Goal: Information Seeking & Learning: Learn about a topic

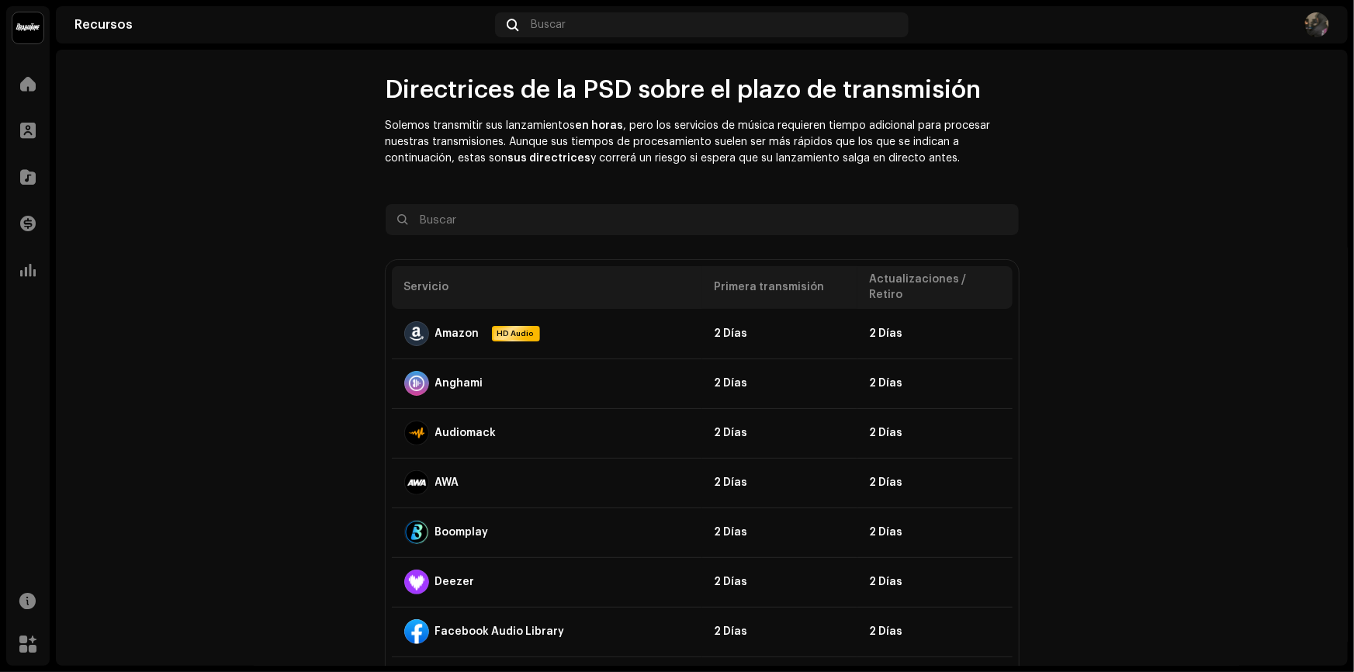
click at [6, 75] on div "Inicio" at bounding box center [27, 83] width 43 height 43
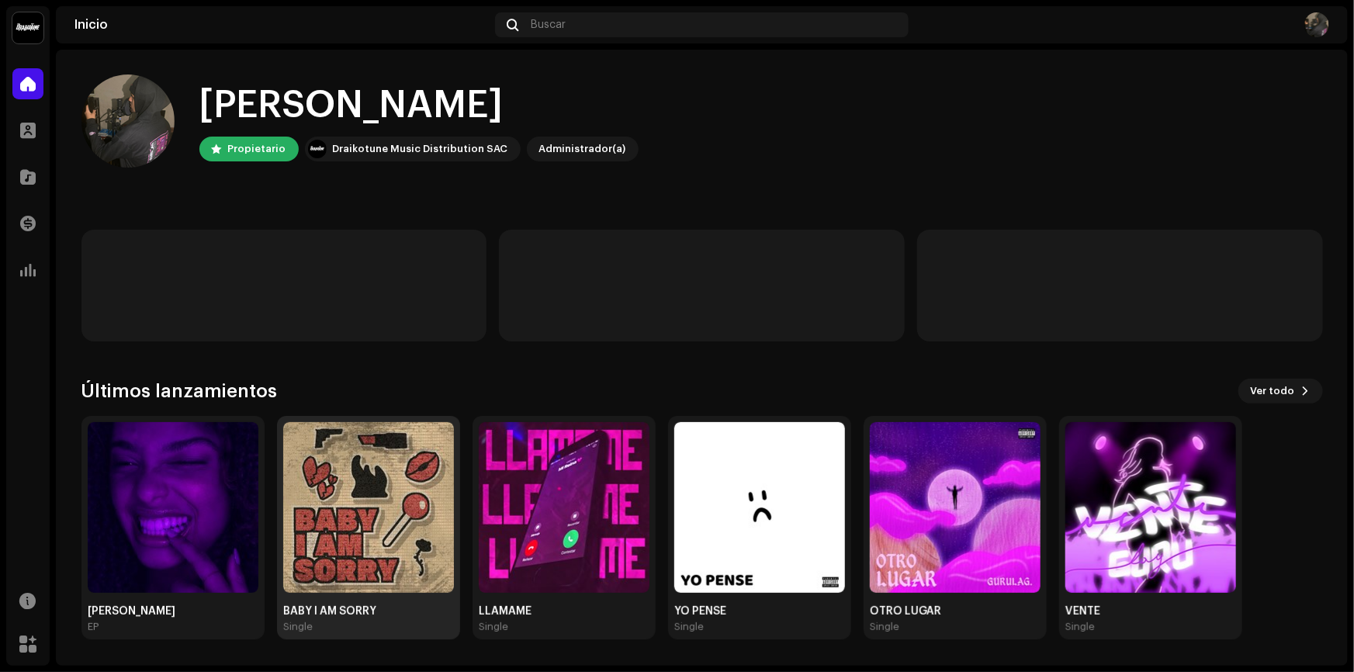
click at [392, 443] on img at bounding box center [368, 507] width 171 height 171
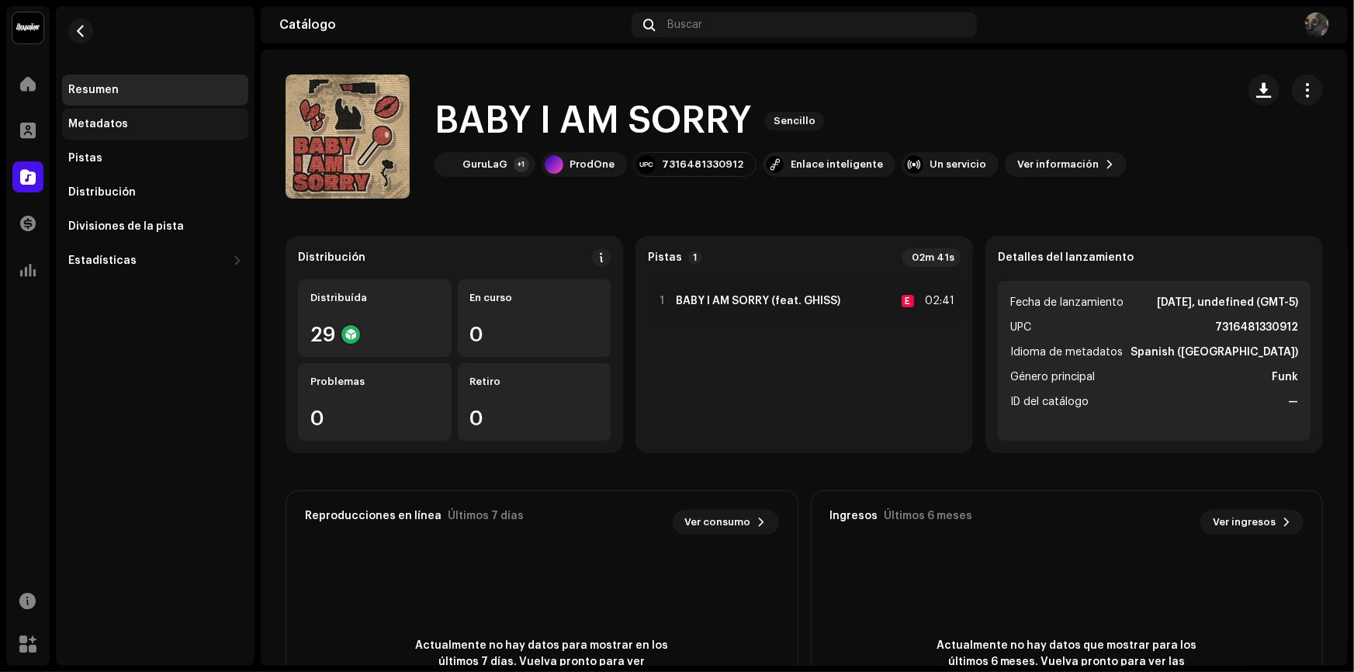
click at [90, 119] on div "Metadatos" at bounding box center [98, 124] width 60 height 12
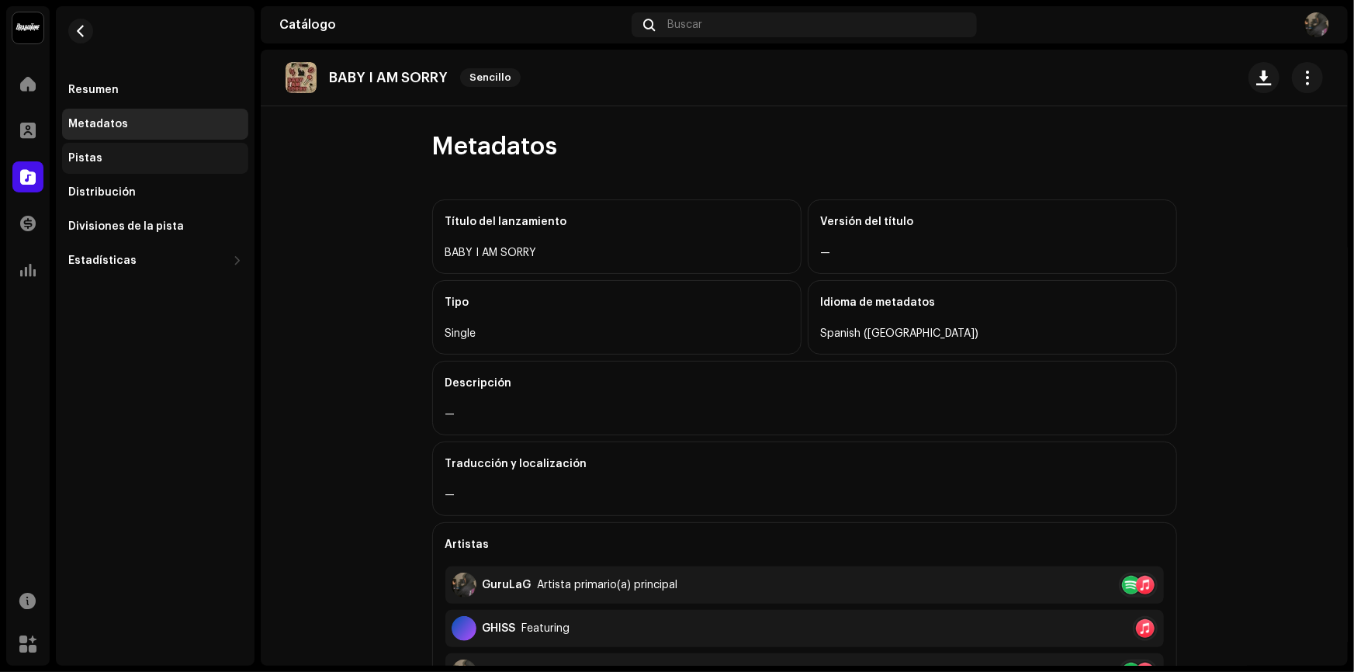
click at [182, 166] on div "Pistas" at bounding box center [155, 158] width 186 height 31
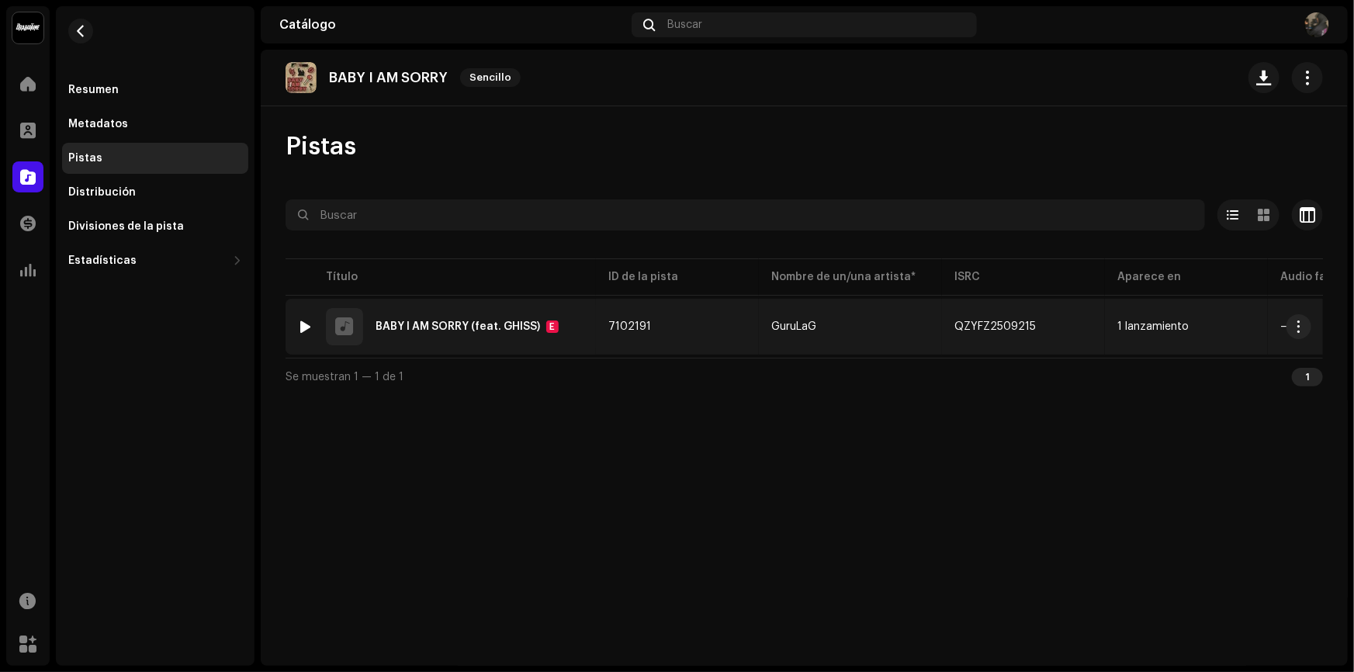
click at [845, 310] on td "GuruLaG" at bounding box center [850, 327] width 183 height 56
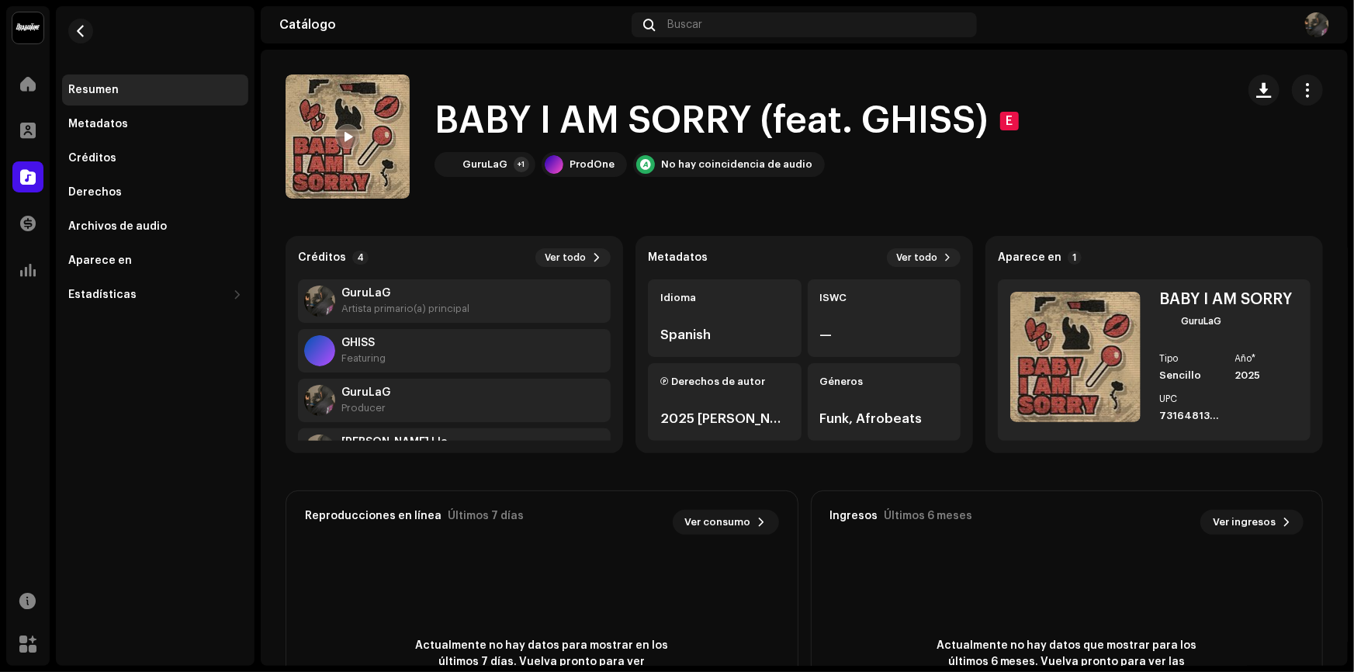
click at [345, 140] on span at bounding box center [347, 137] width 9 height 12
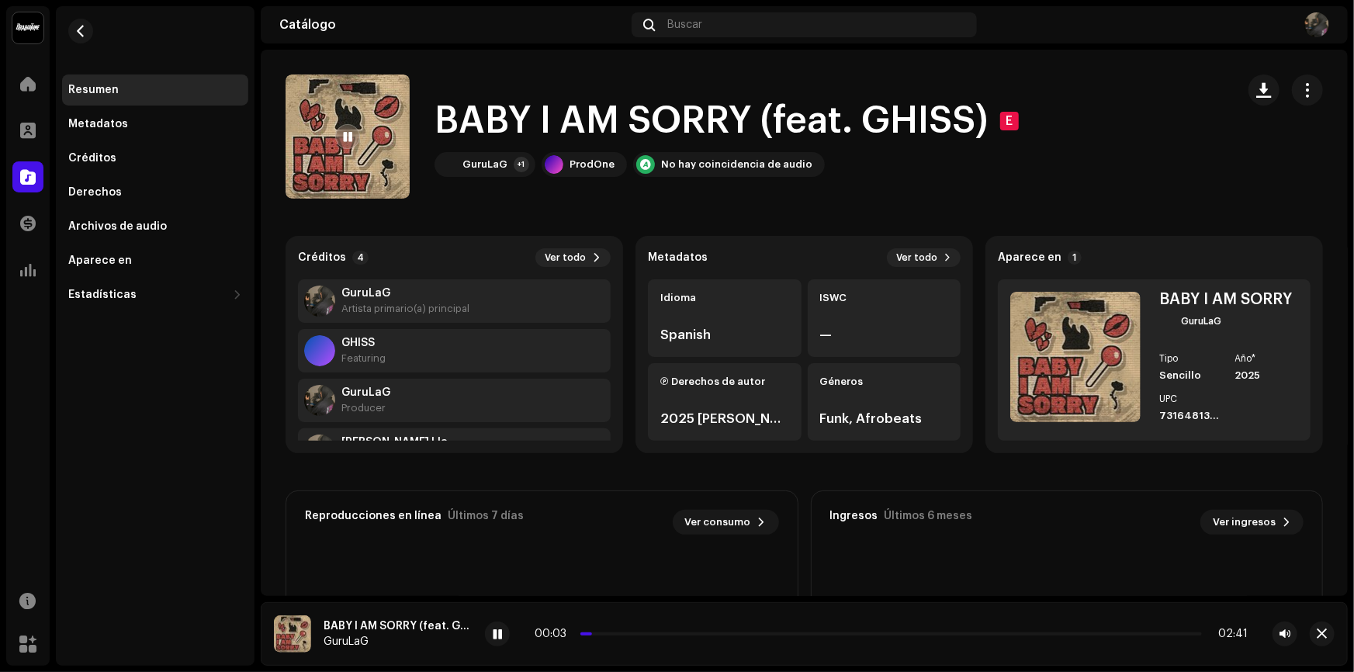
click at [504, 643] on div at bounding box center [497, 634] width 25 height 25
click at [508, 642] on re-a-play-button at bounding box center [497, 634] width 25 height 25
click at [501, 642] on div at bounding box center [497, 634] width 25 height 25
click at [1185, 161] on div "BABY I AM SORRY (feat. GHISS) E GuruLaG +1 ProdOne No hay coincidencia de audio" at bounding box center [755, 137] width 938 height 124
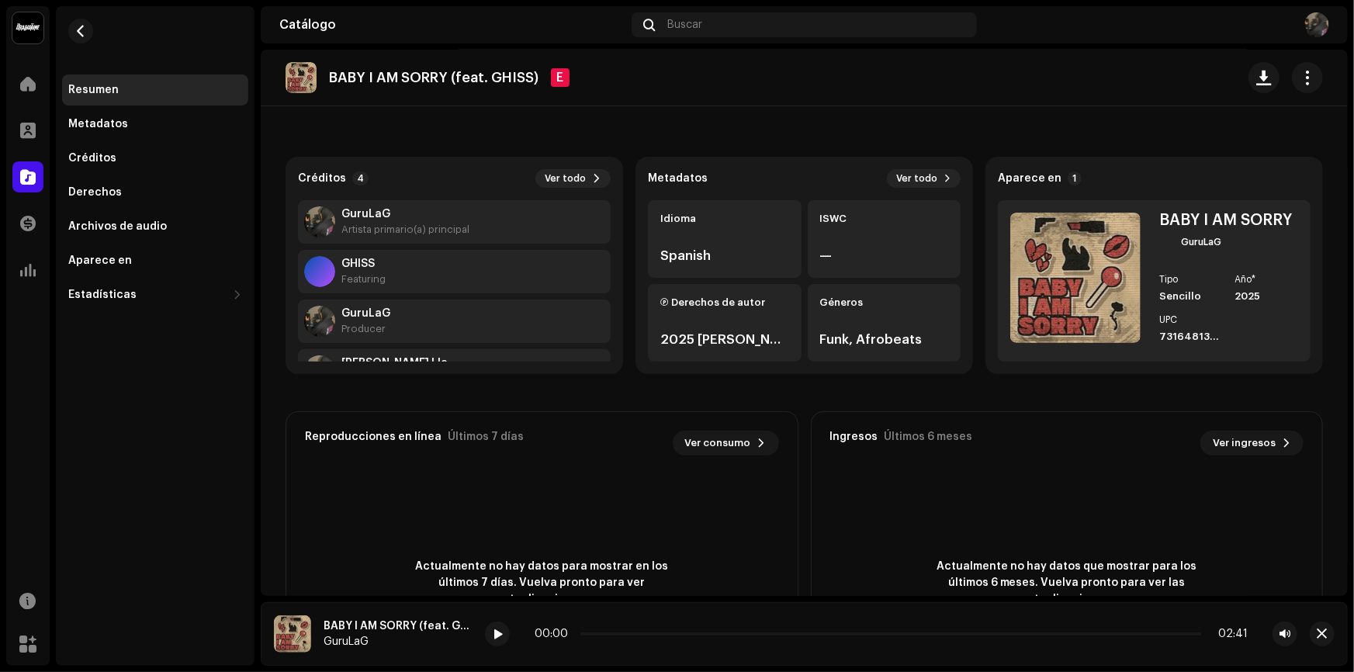
scroll to position [229, 0]
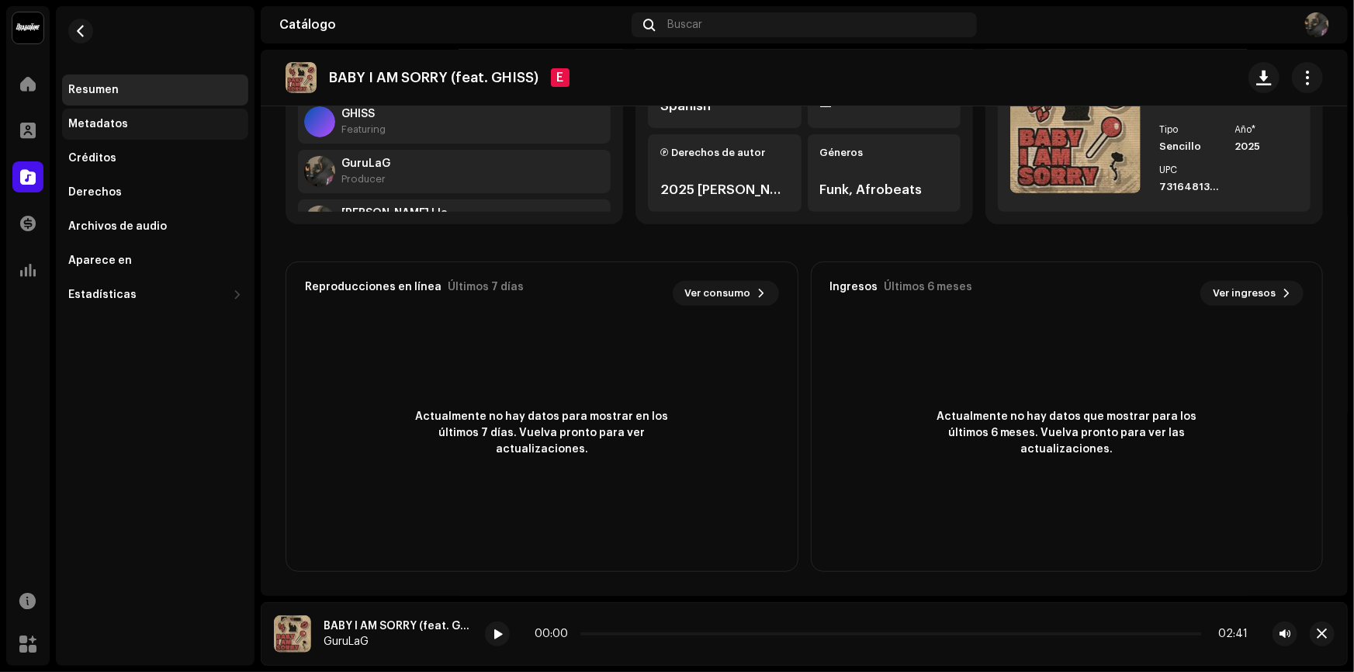
click at [125, 118] on div "Metadatos" at bounding box center [155, 124] width 174 height 12
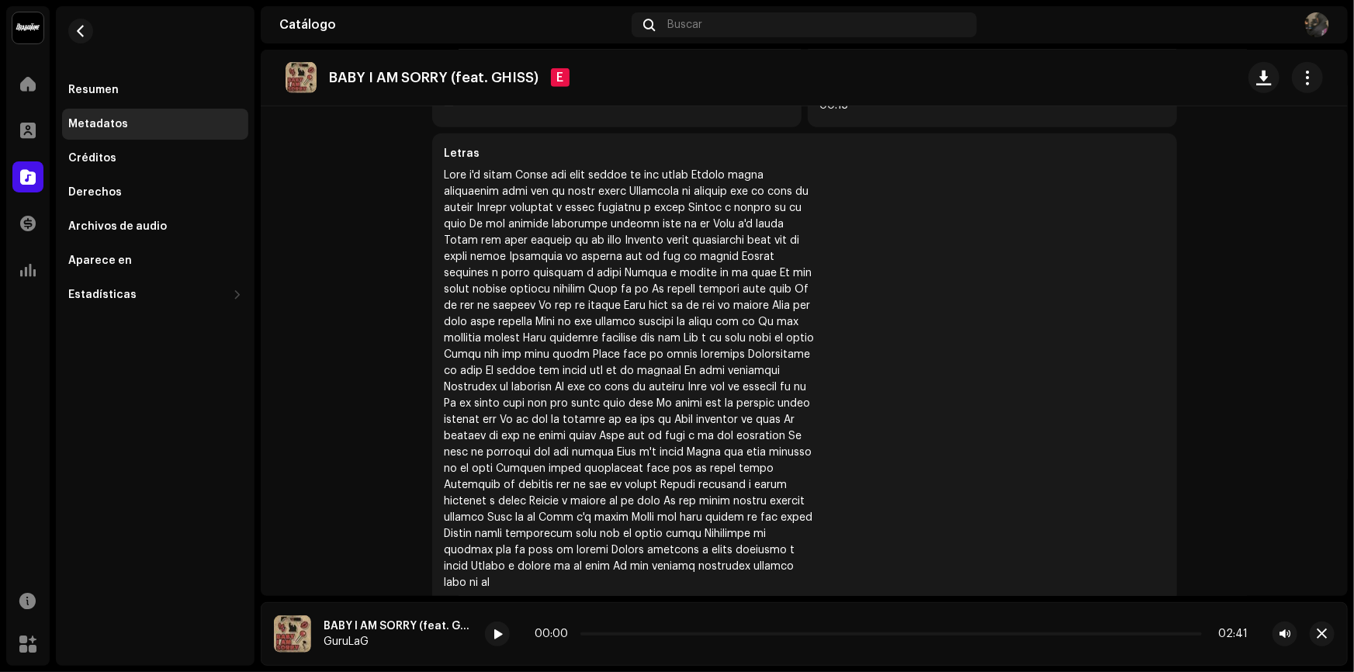
scroll to position [572, 0]
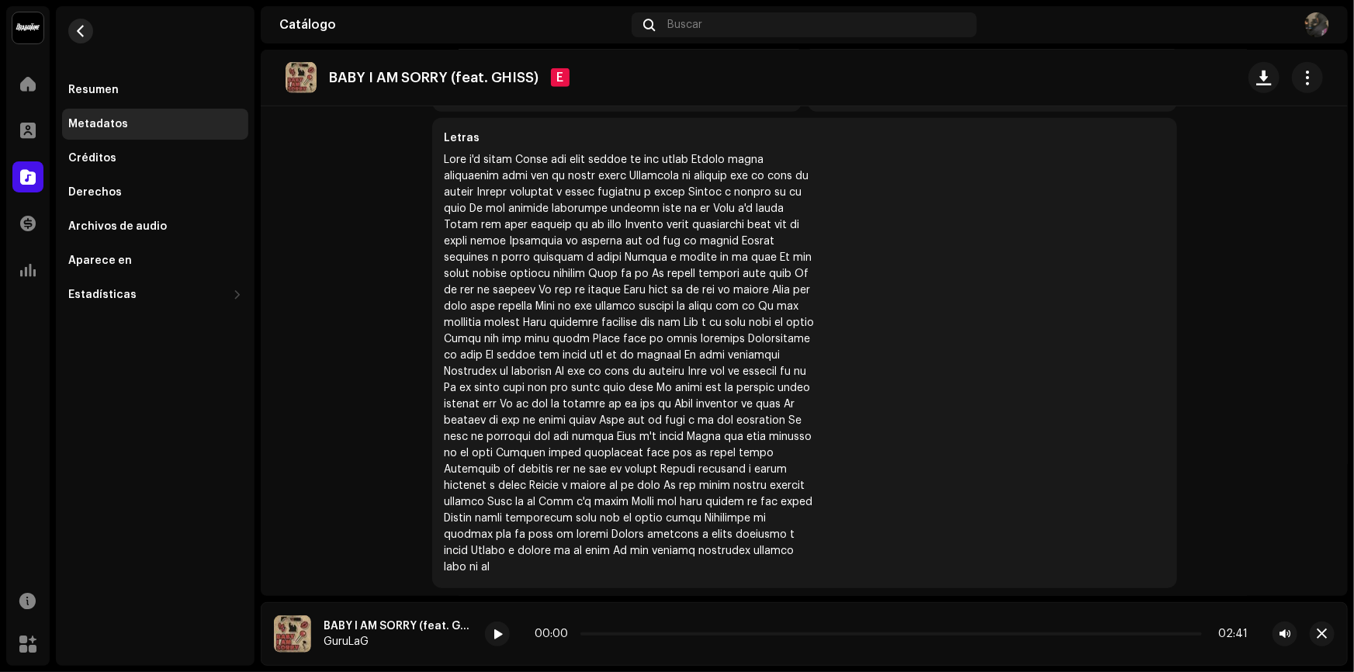
click at [91, 31] on button "button" at bounding box center [80, 31] width 25 height 25
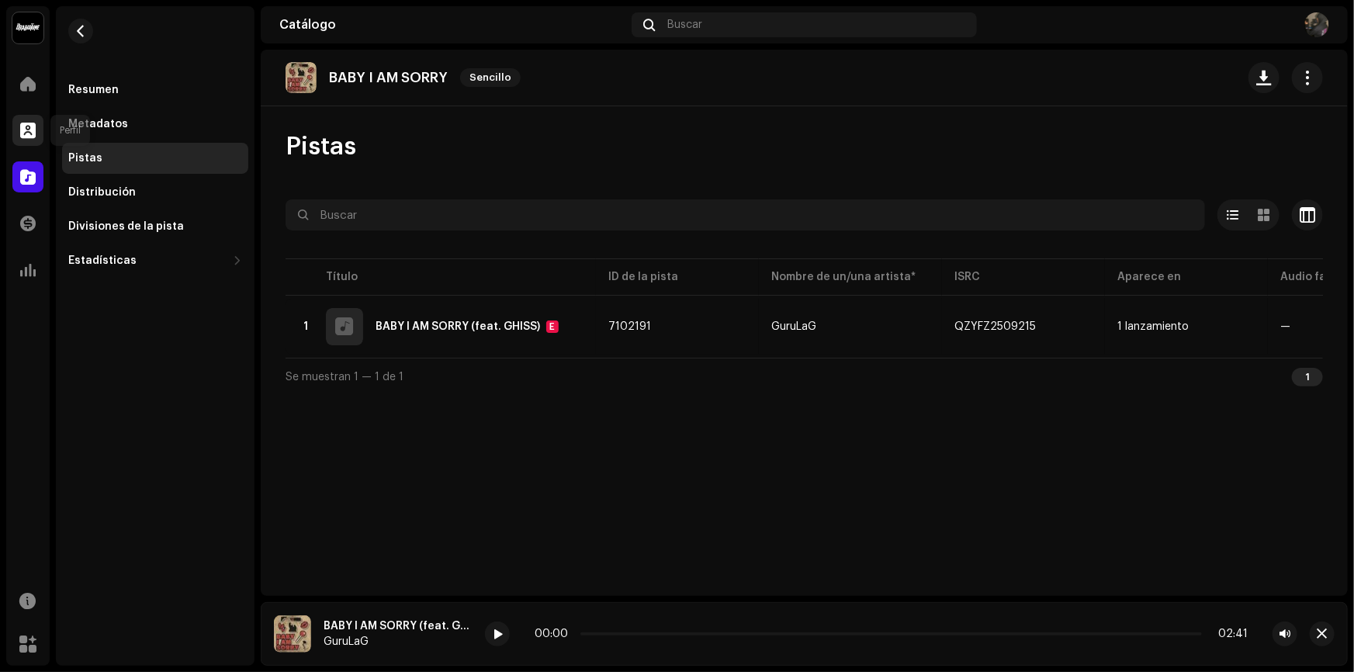
click at [33, 116] on div at bounding box center [27, 130] width 31 height 31
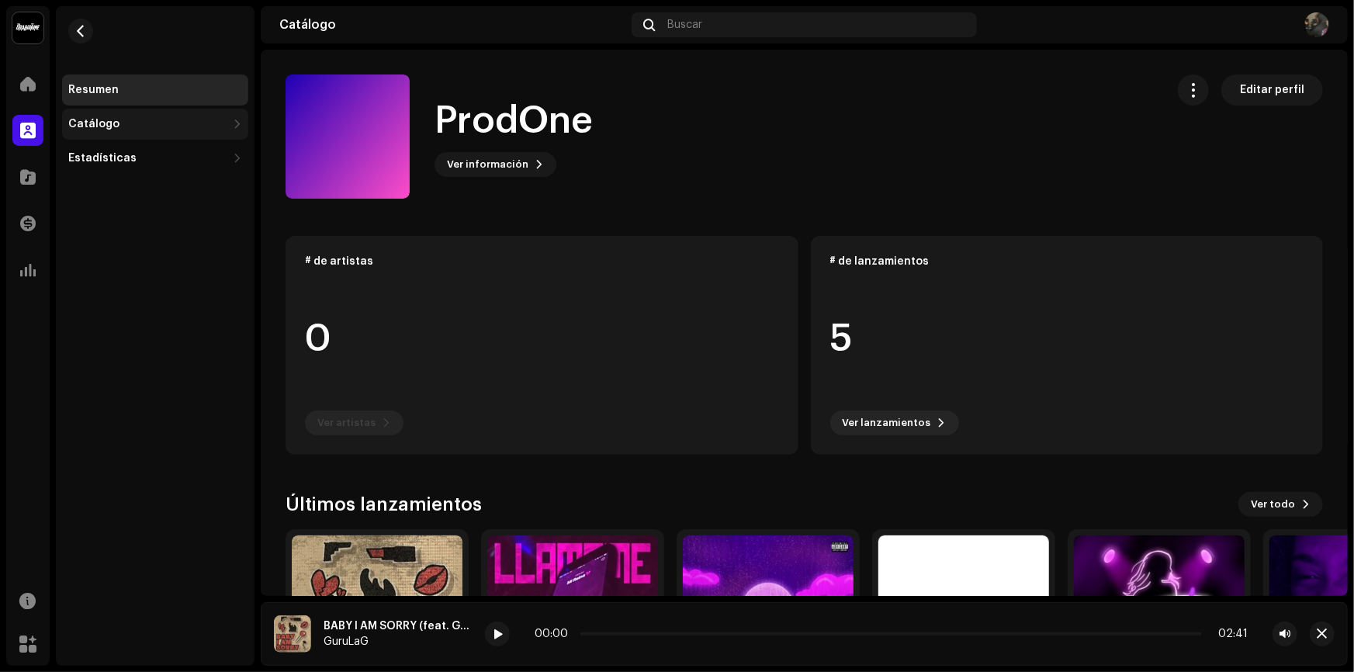
click at [95, 130] on div "Catálogo" at bounding box center [93, 124] width 51 height 12
click at [134, 180] on div "Pistas" at bounding box center [155, 192] width 186 height 31
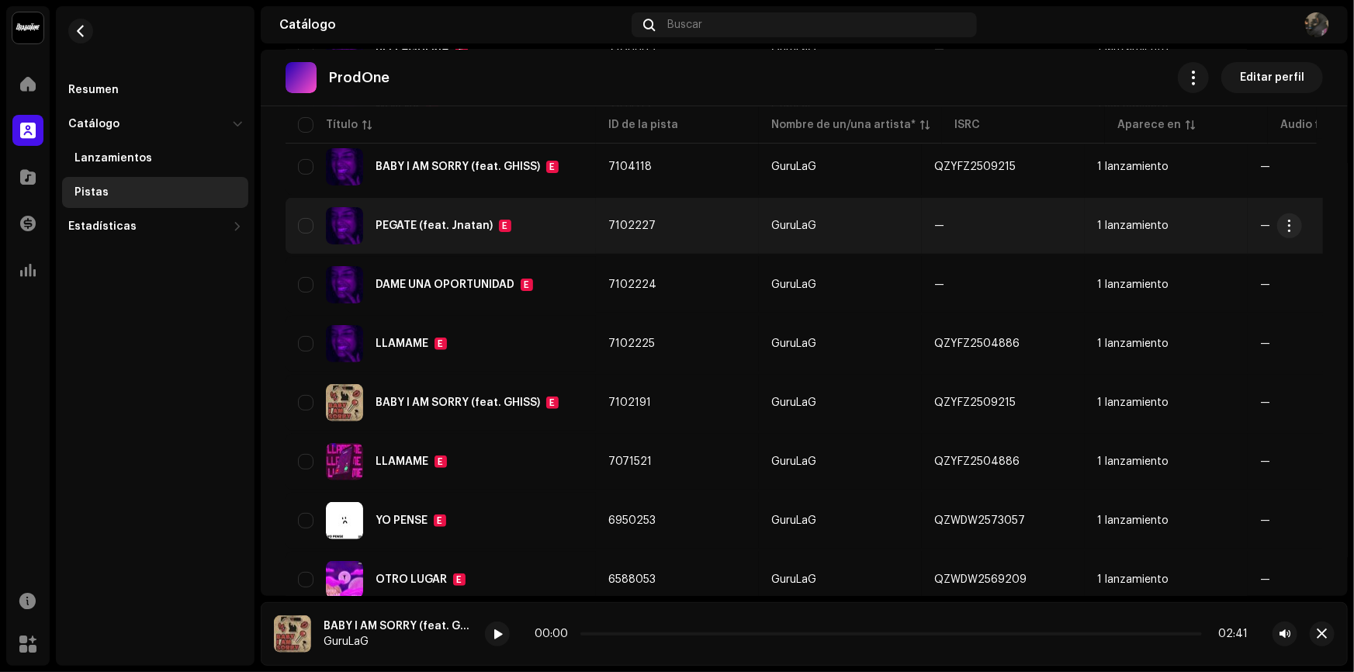
scroll to position [70, 0]
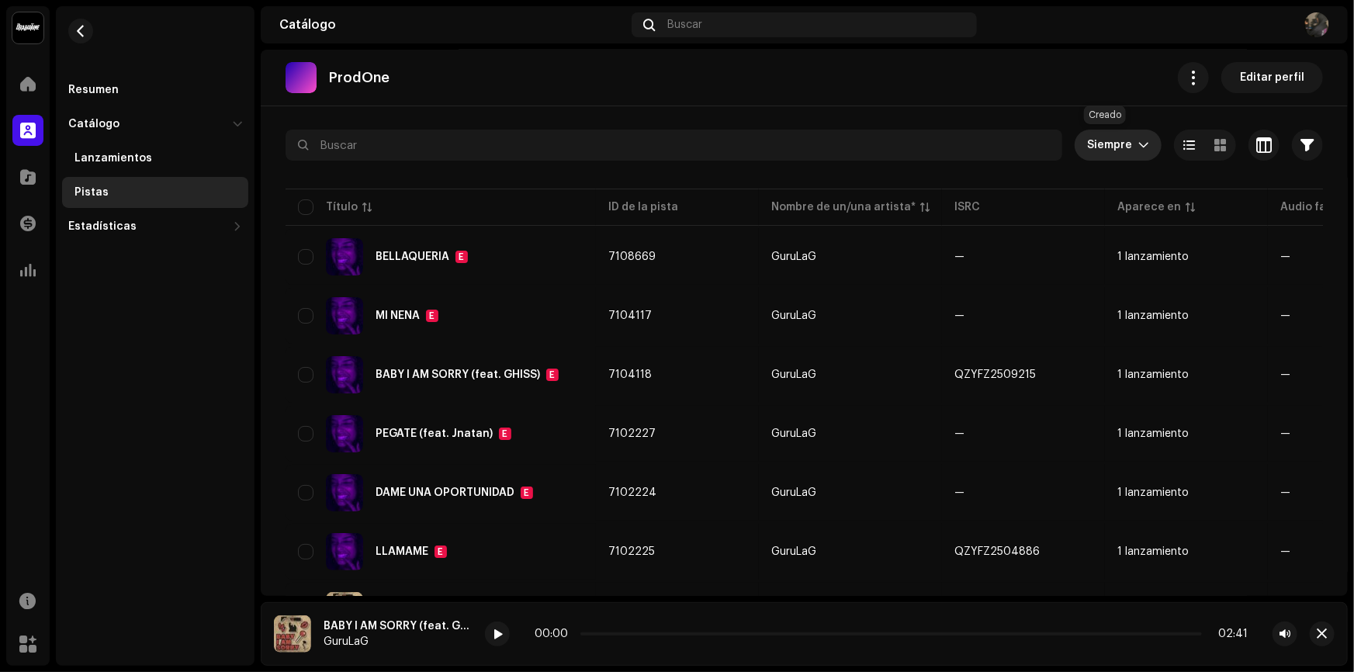
click at [1123, 150] on span "Siempre" at bounding box center [1112, 145] width 51 height 31
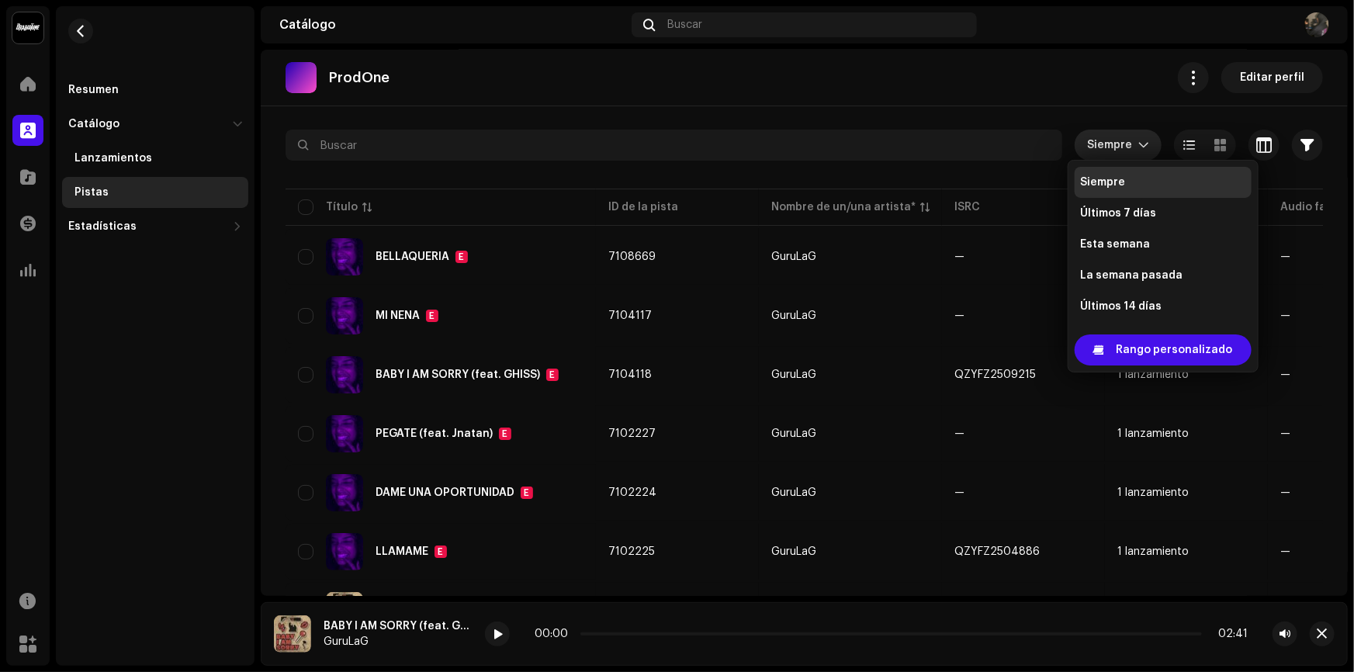
click at [1123, 150] on span "Siempre" at bounding box center [1112, 145] width 51 height 31
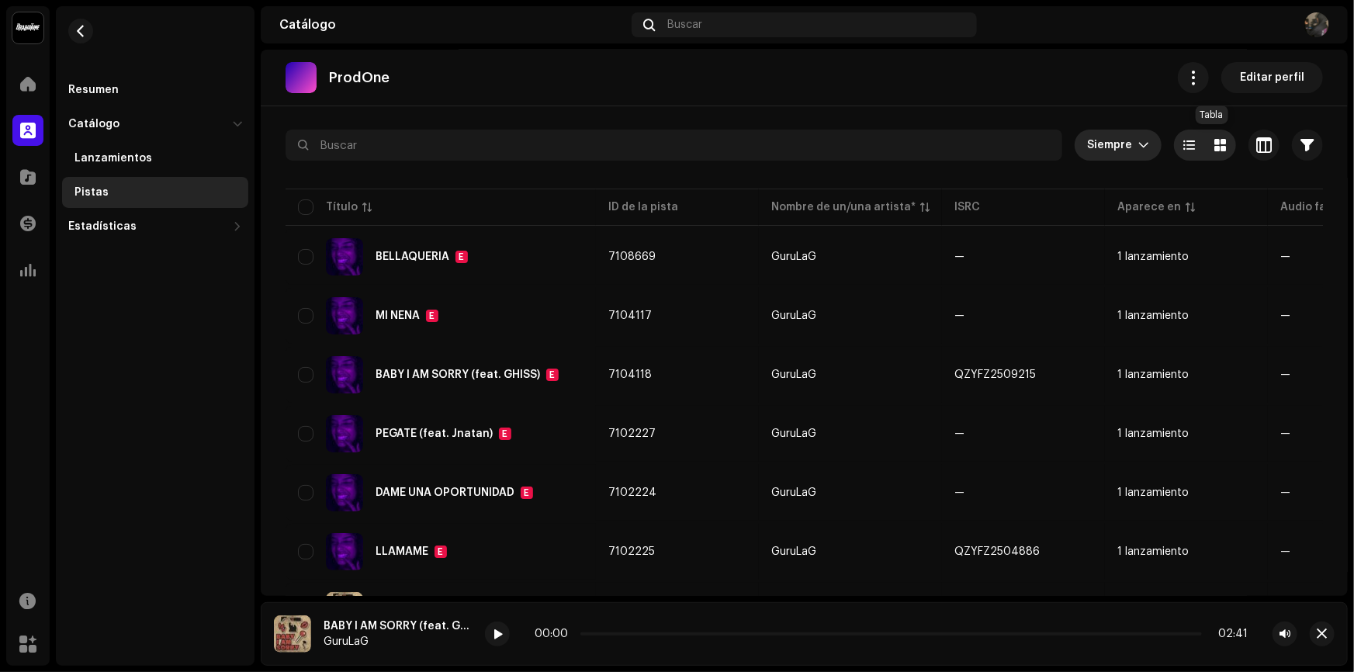
click at [1215, 145] on span at bounding box center [1221, 145] width 12 height 12
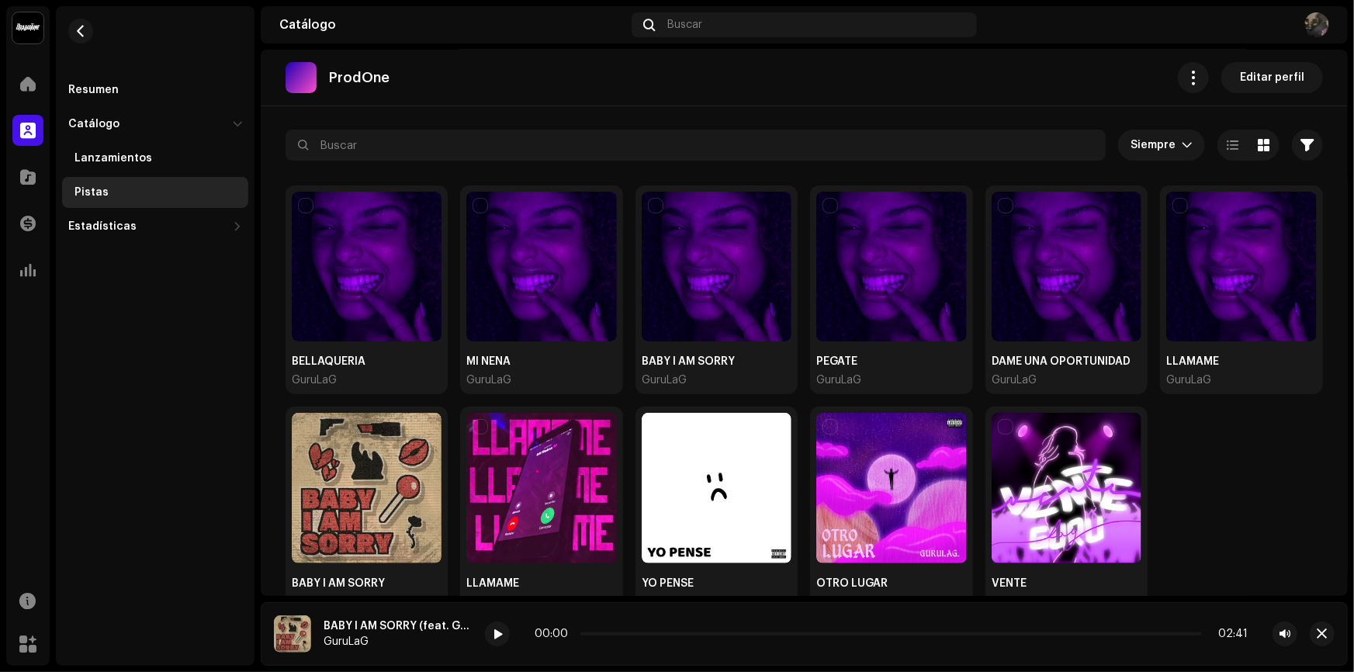
scroll to position [136, 0]
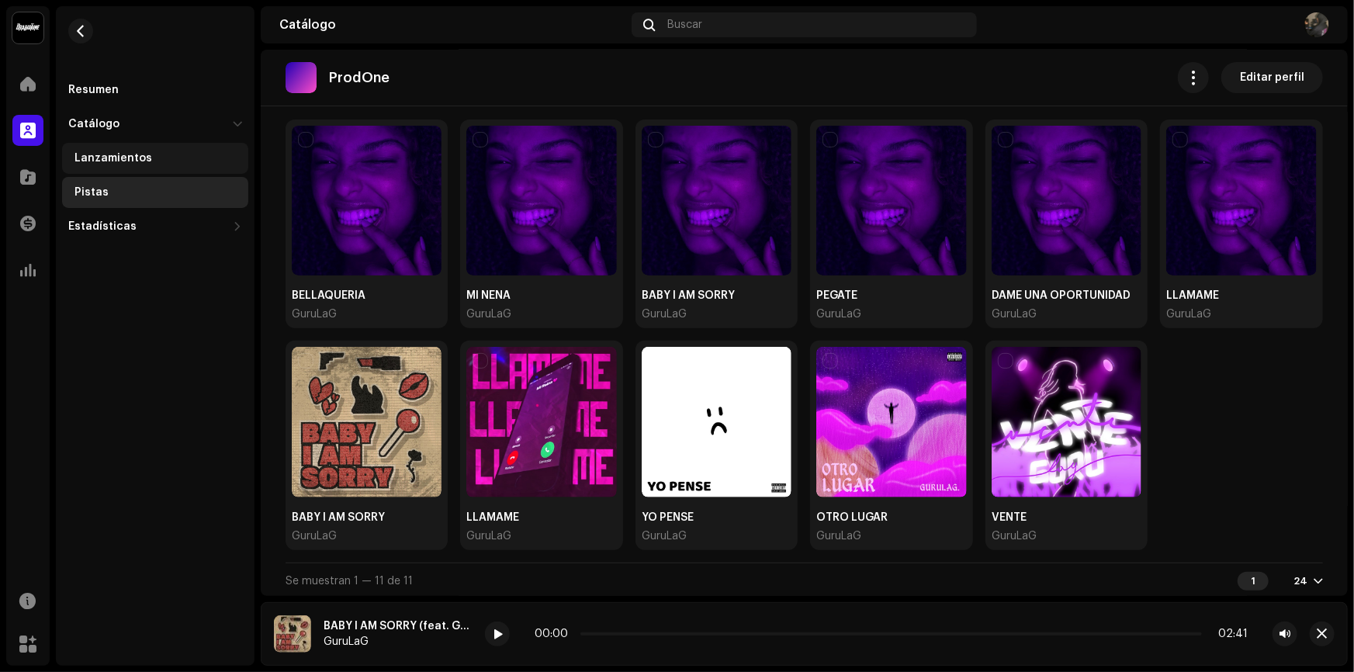
click at [127, 150] on div "Lanzamientos" at bounding box center [155, 158] width 186 height 31
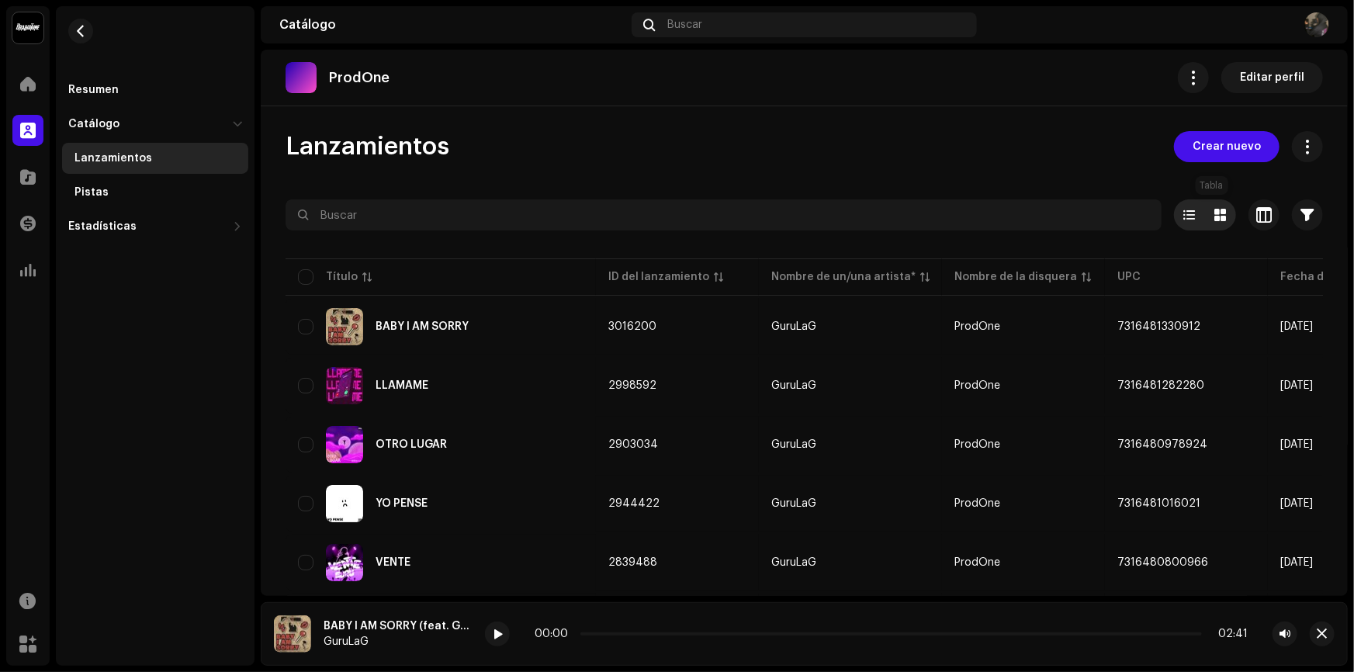
click at [1215, 210] on span at bounding box center [1221, 215] width 12 height 12
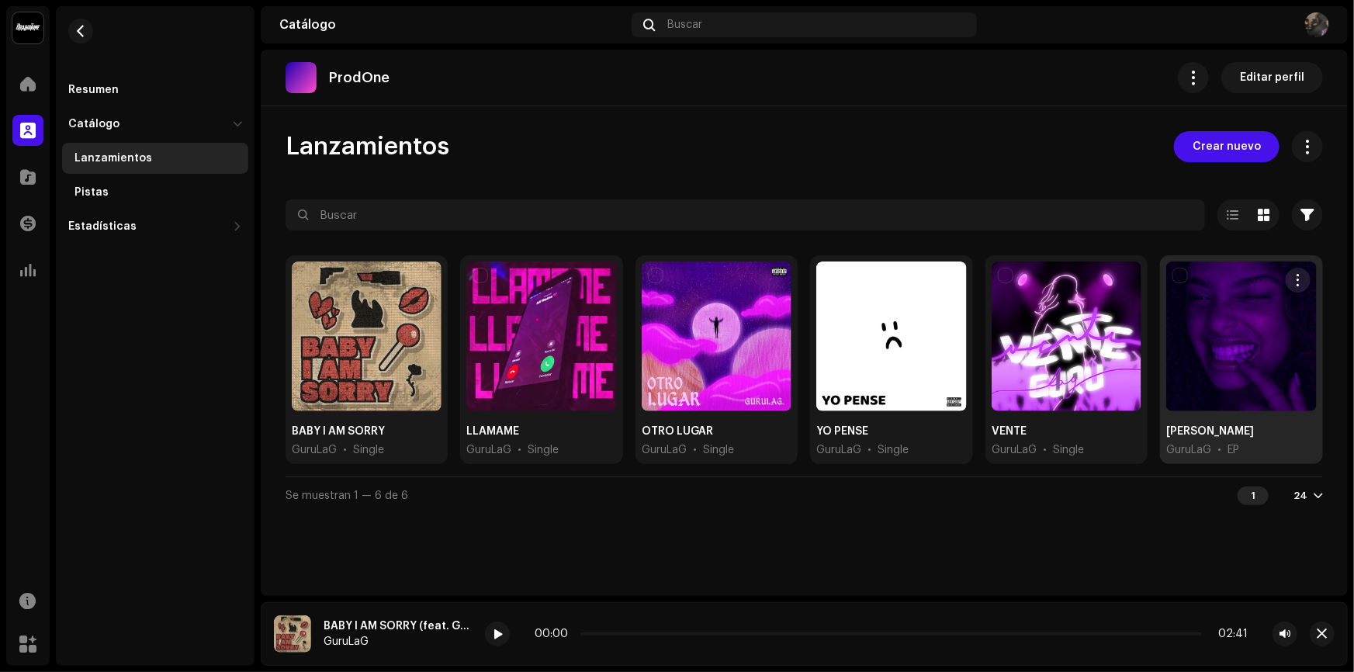
click at [1222, 362] on div at bounding box center [1242, 337] width 150 height 150
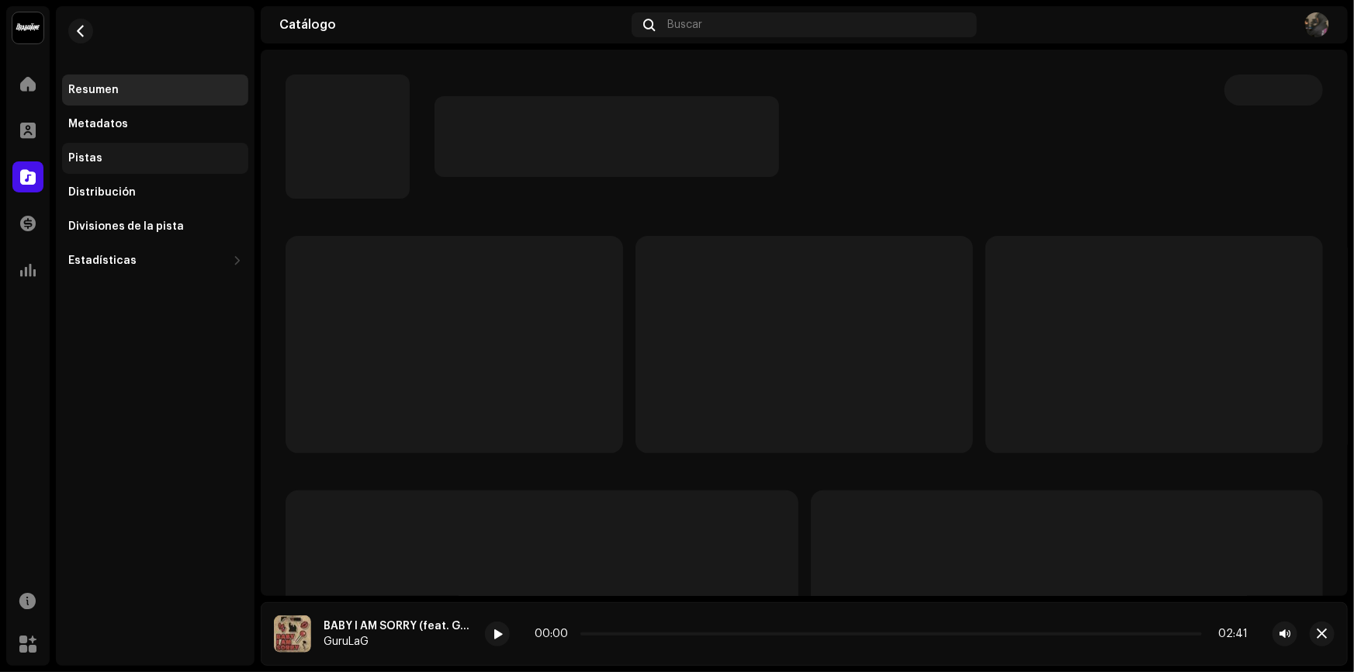
click at [133, 143] on div "Pistas" at bounding box center [155, 158] width 186 height 31
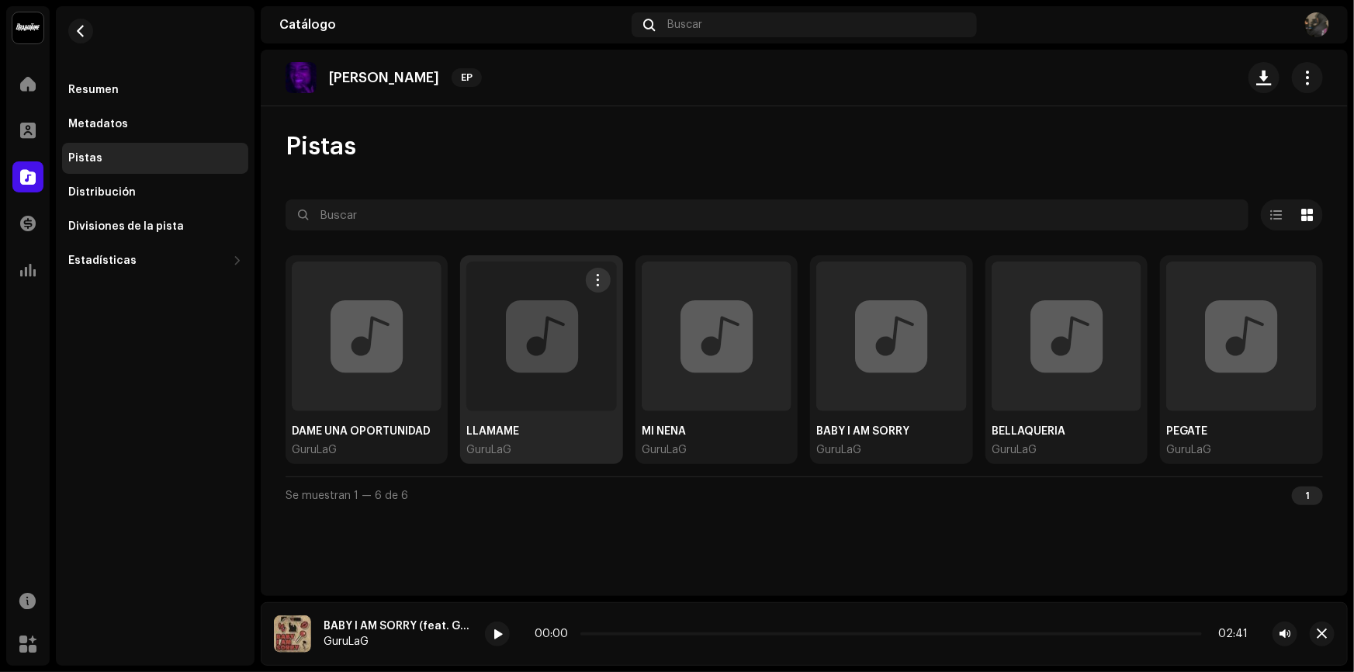
click at [492, 386] on div at bounding box center [541, 337] width 150 height 150
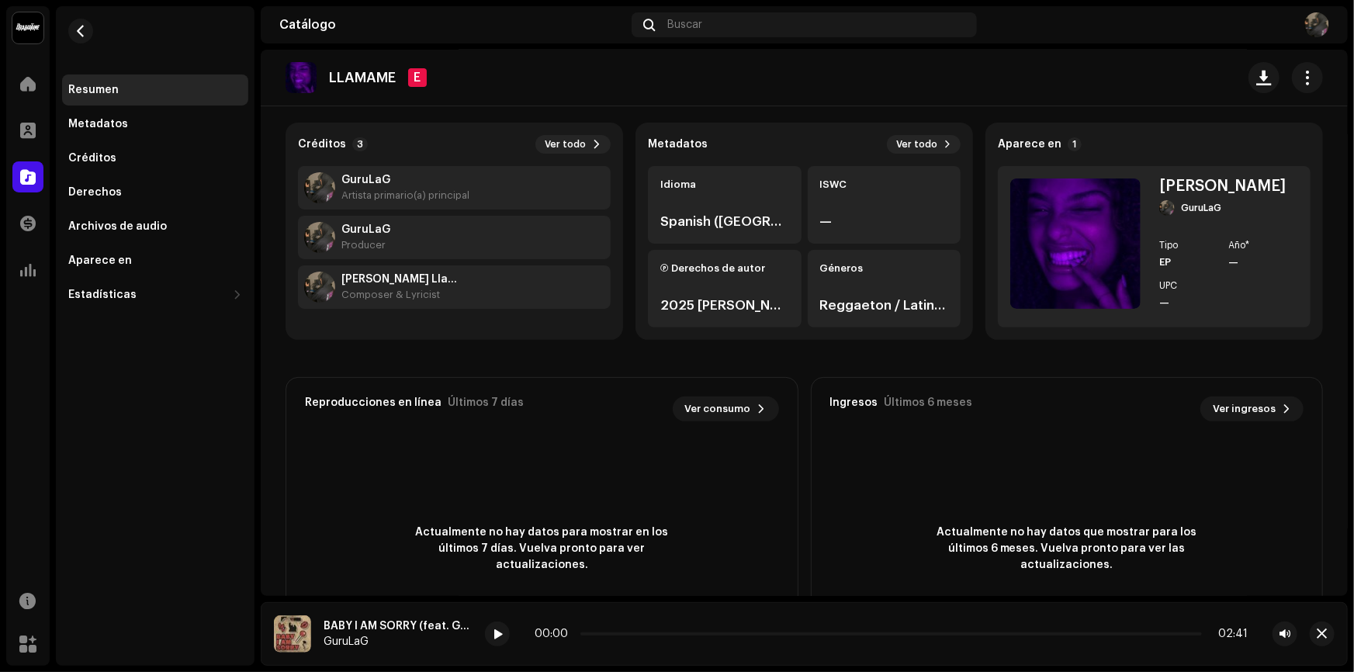
scroll to position [229, 0]
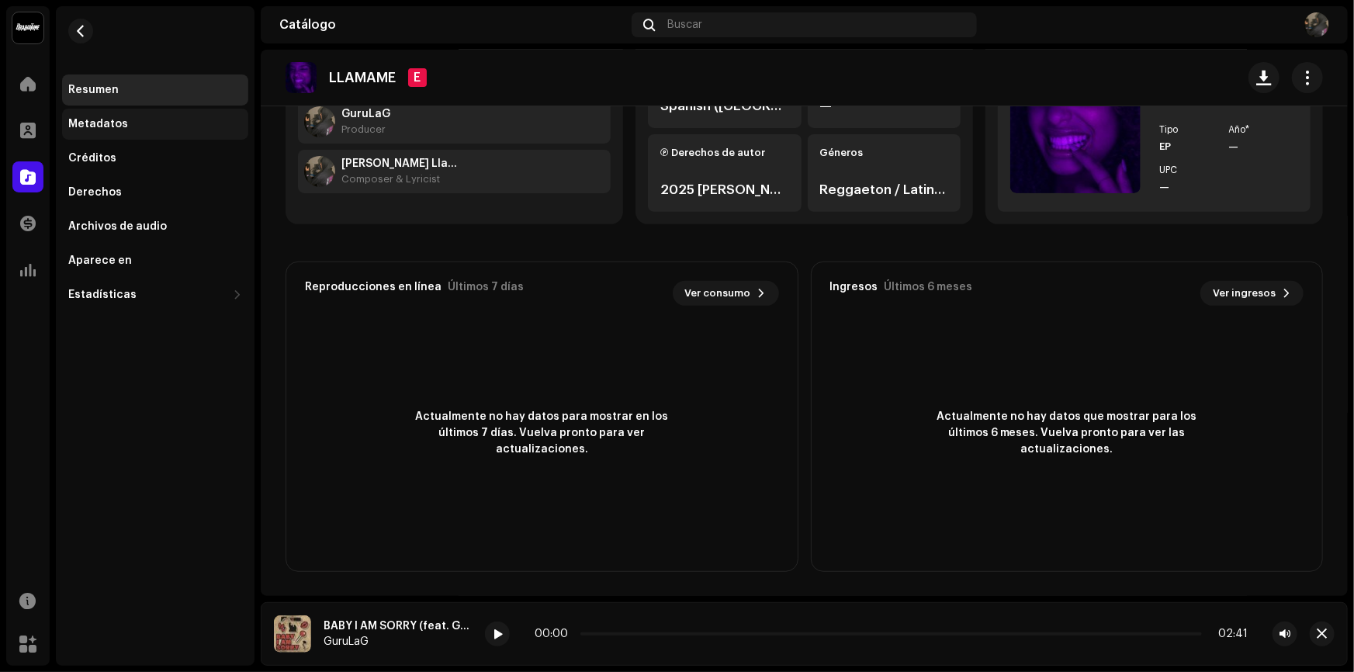
click at [140, 125] on div "Metadatos" at bounding box center [155, 124] width 174 height 12
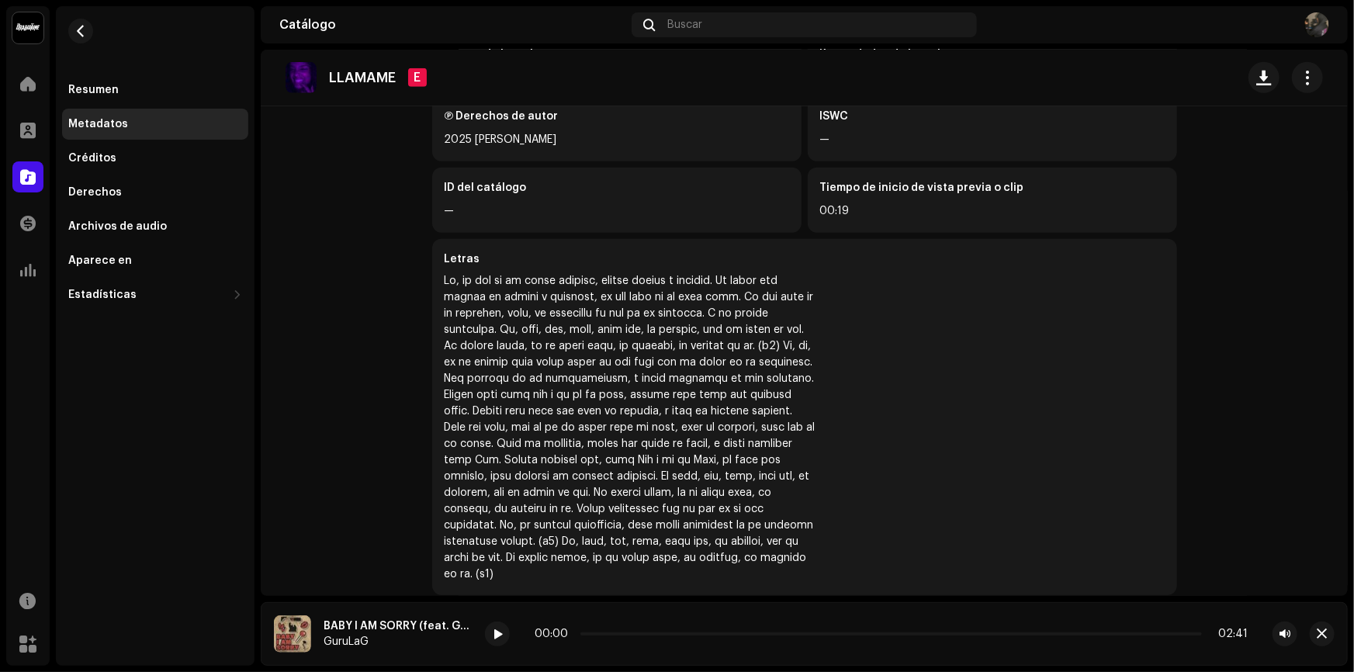
scroll to position [473, 0]
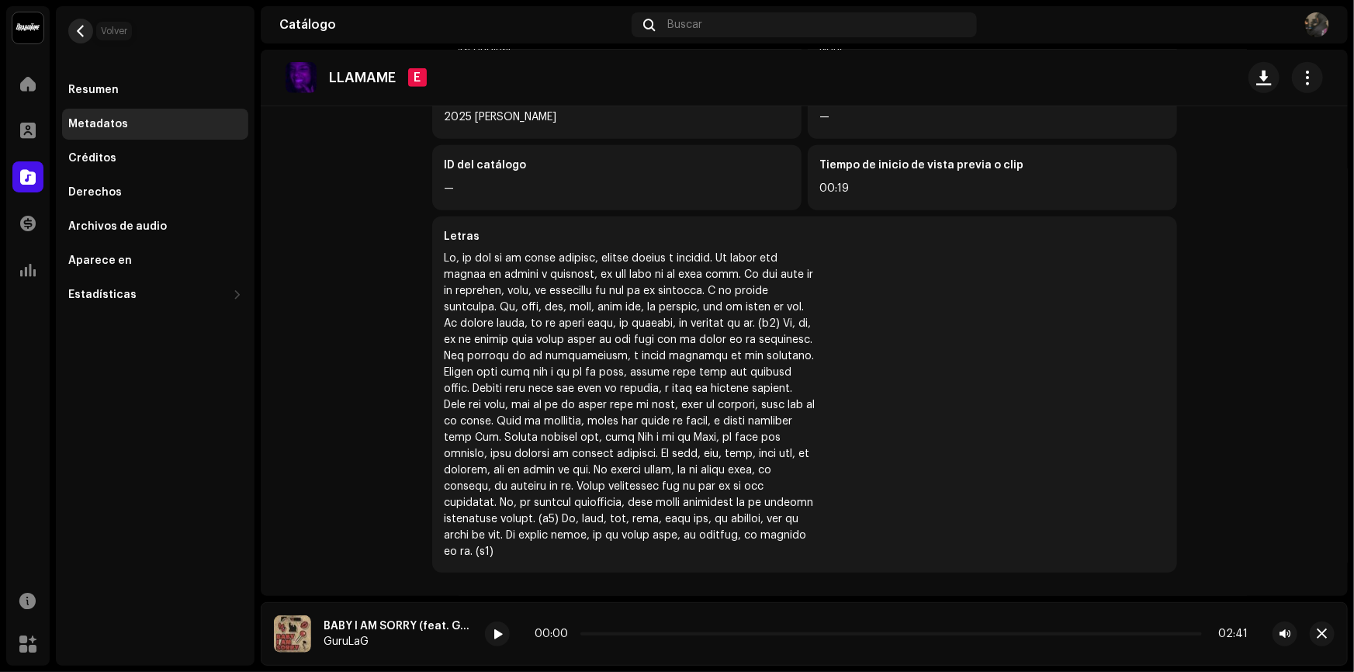
click at [88, 28] on button "button" at bounding box center [80, 31] width 25 height 25
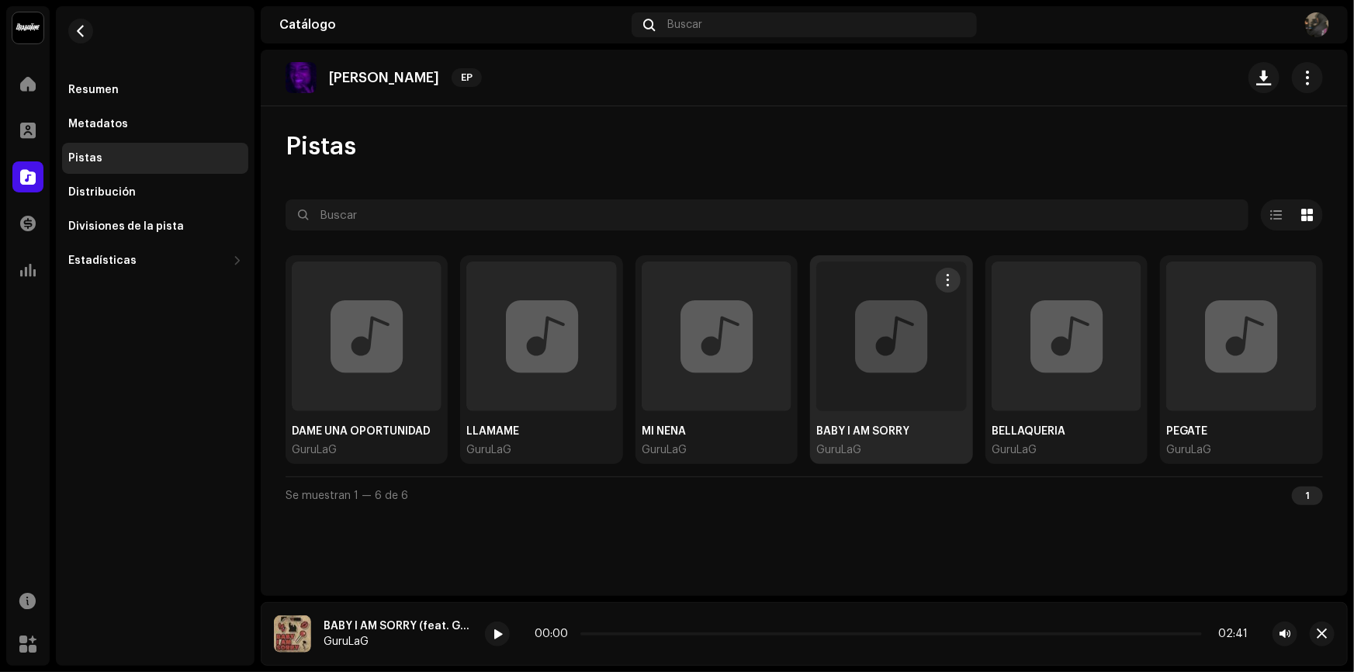
click at [916, 326] on div at bounding box center [892, 337] width 150 height 150
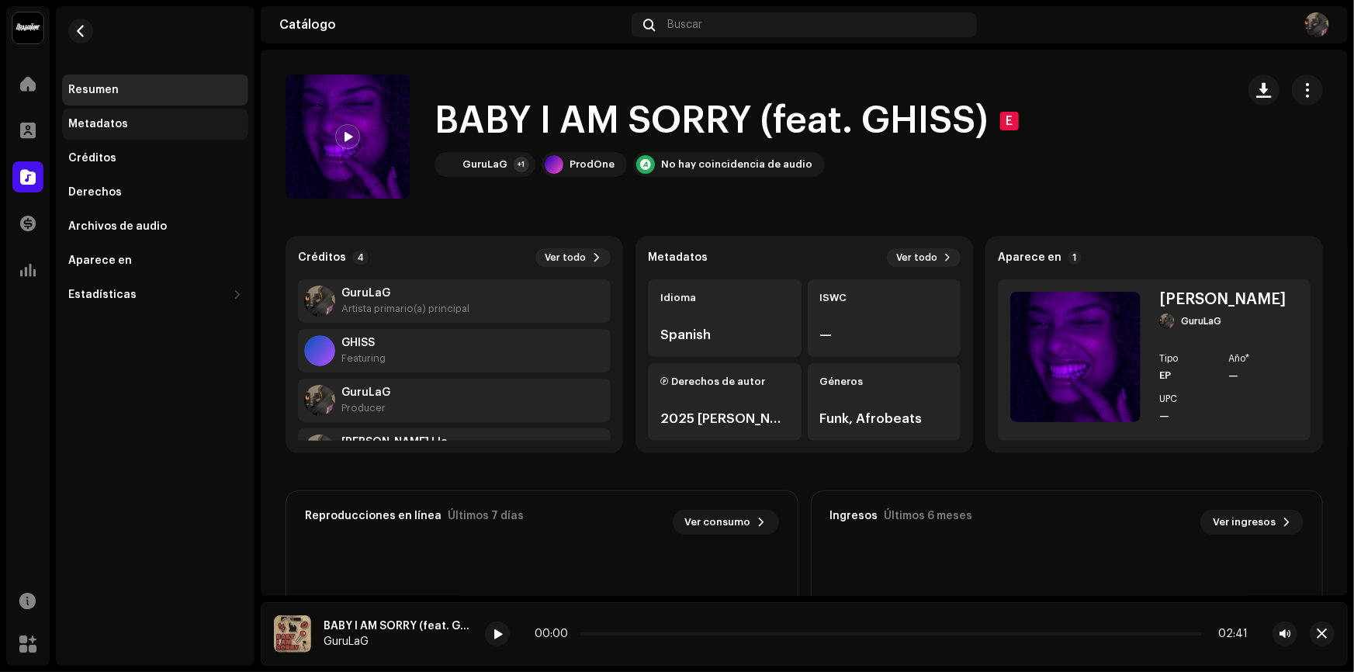
click at [110, 134] on div "Metadatos" at bounding box center [155, 124] width 186 height 31
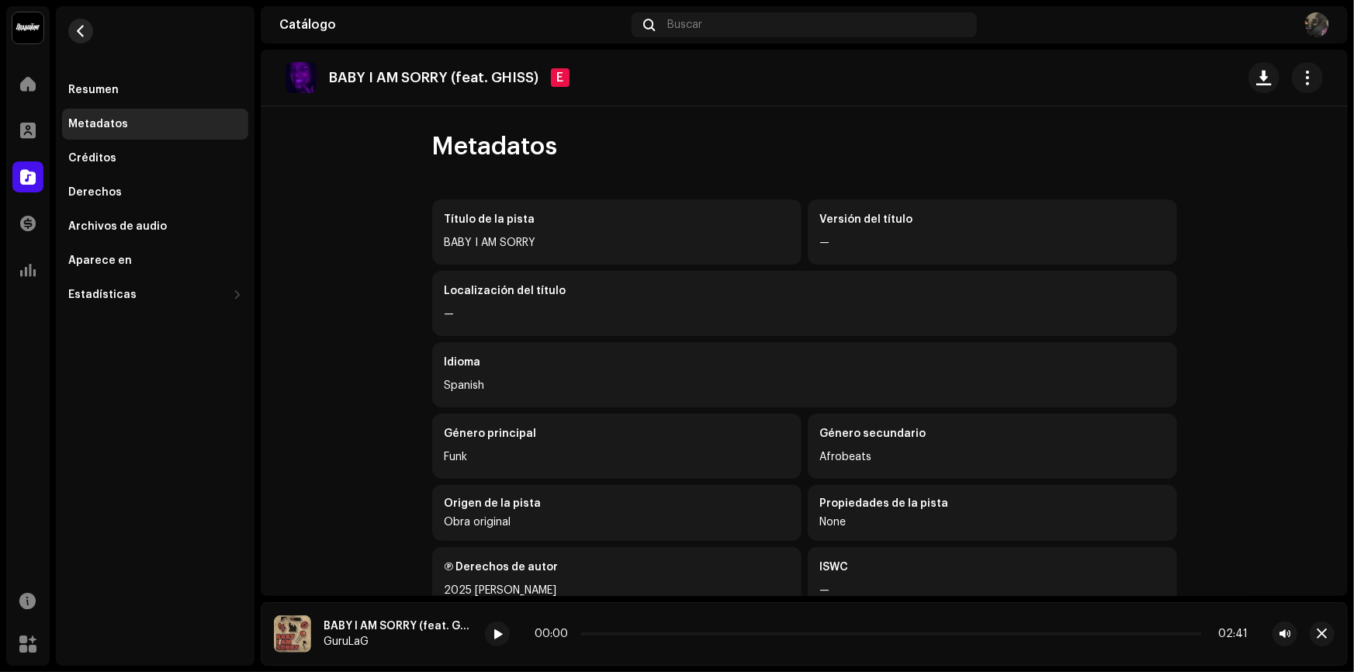
click at [88, 25] on button "button" at bounding box center [80, 31] width 25 height 25
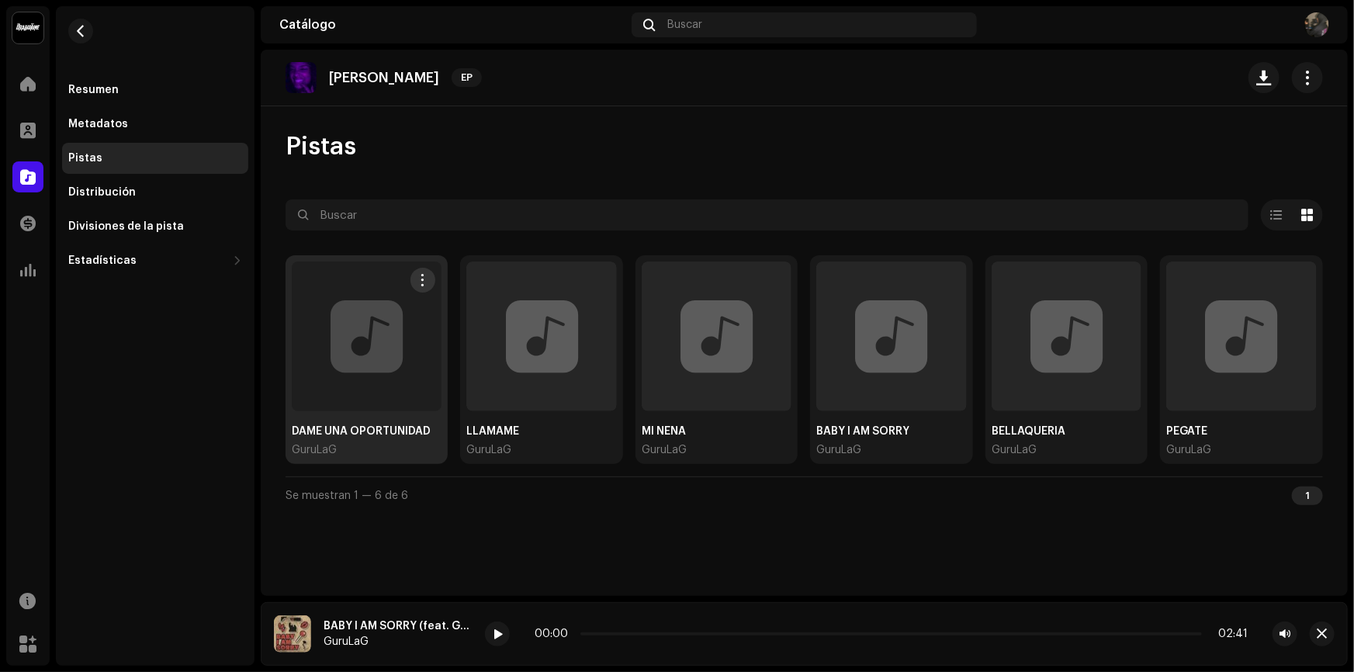
click at [342, 326] on div at bounding box center [367, 337] width 150 height 150
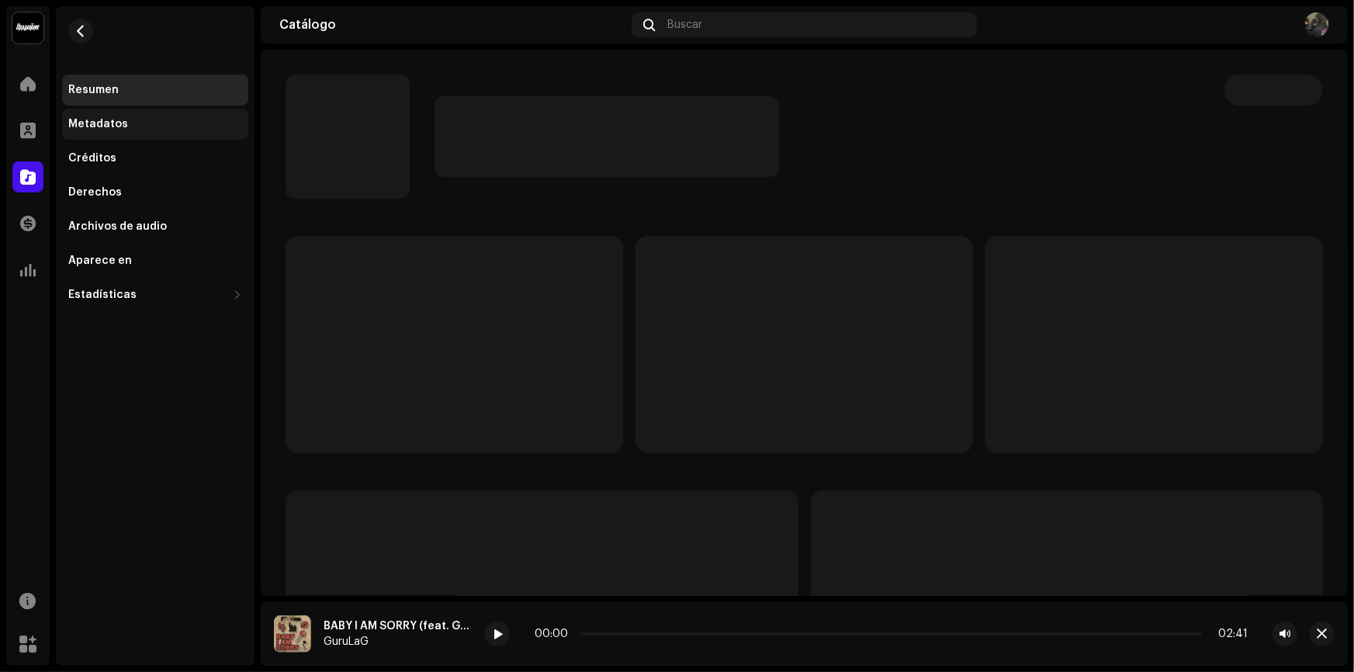
click at [120, 123] on div "Metadatos" at bounding box center [98, 124] width 60 height 12
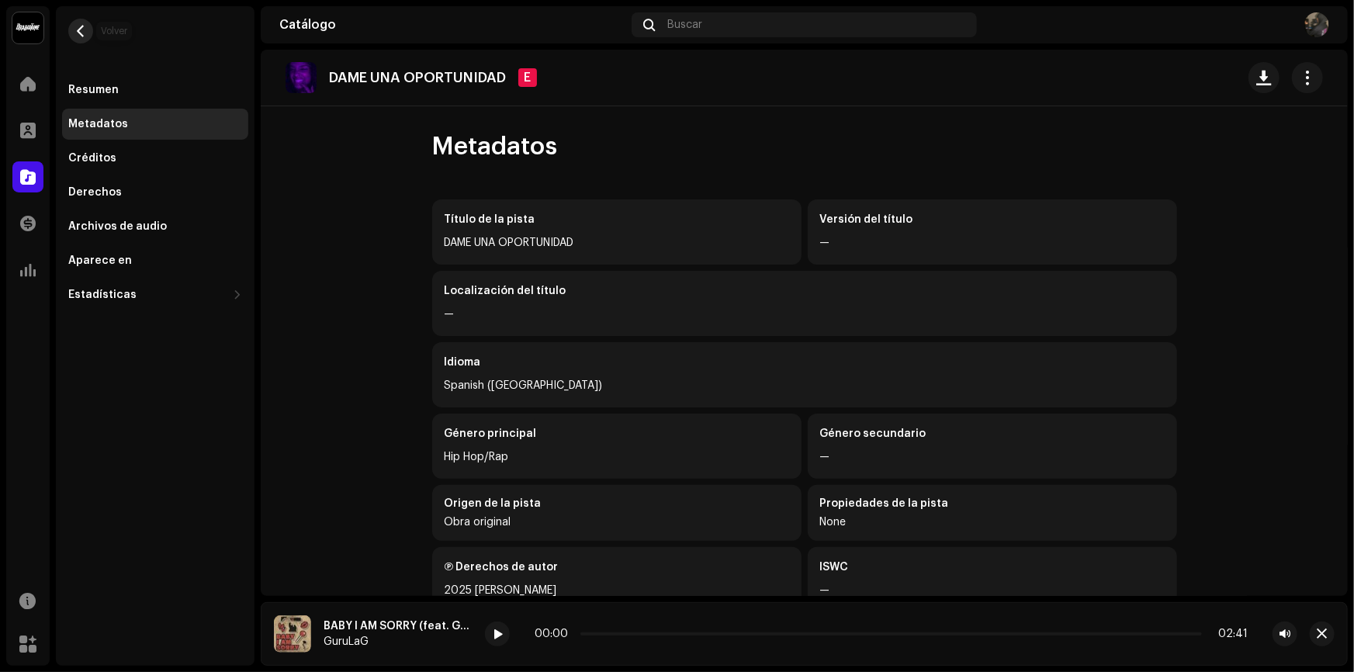
click at [82, 26] on span "button" at bounding box center [81, 31] width 12 height 12
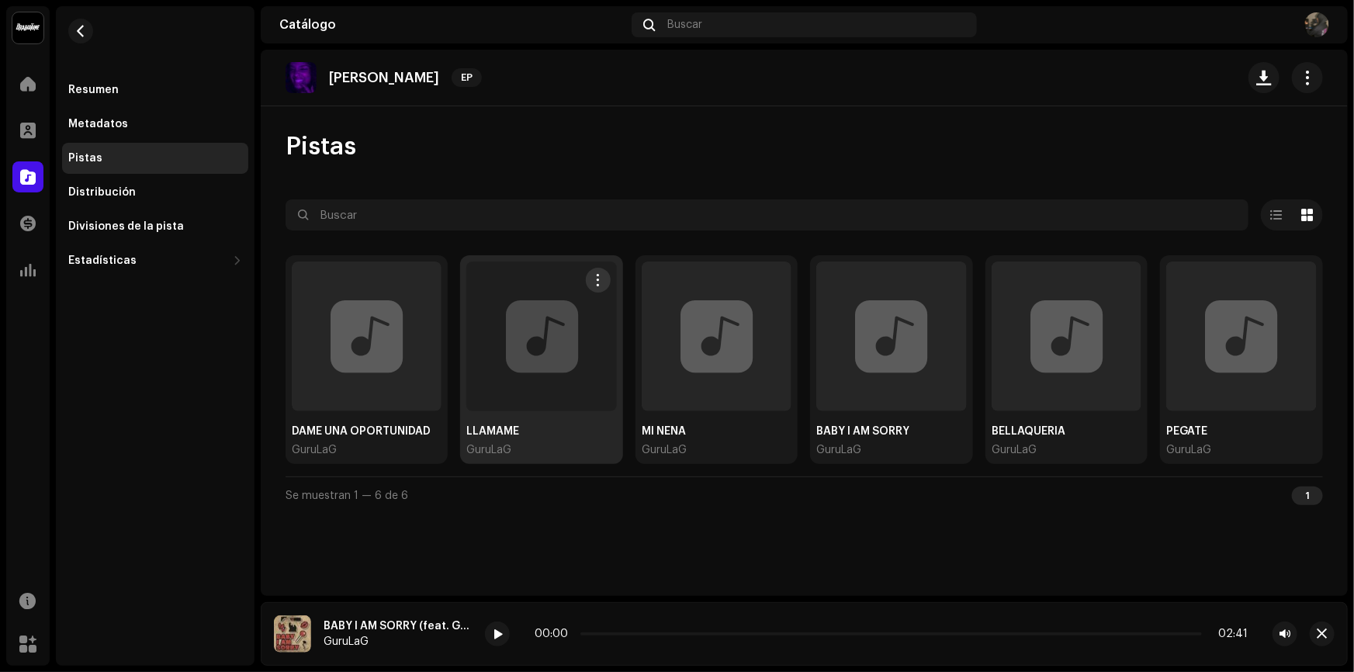
click at [574, 341] on div at bounding box center [541, 337] width 150 height 150
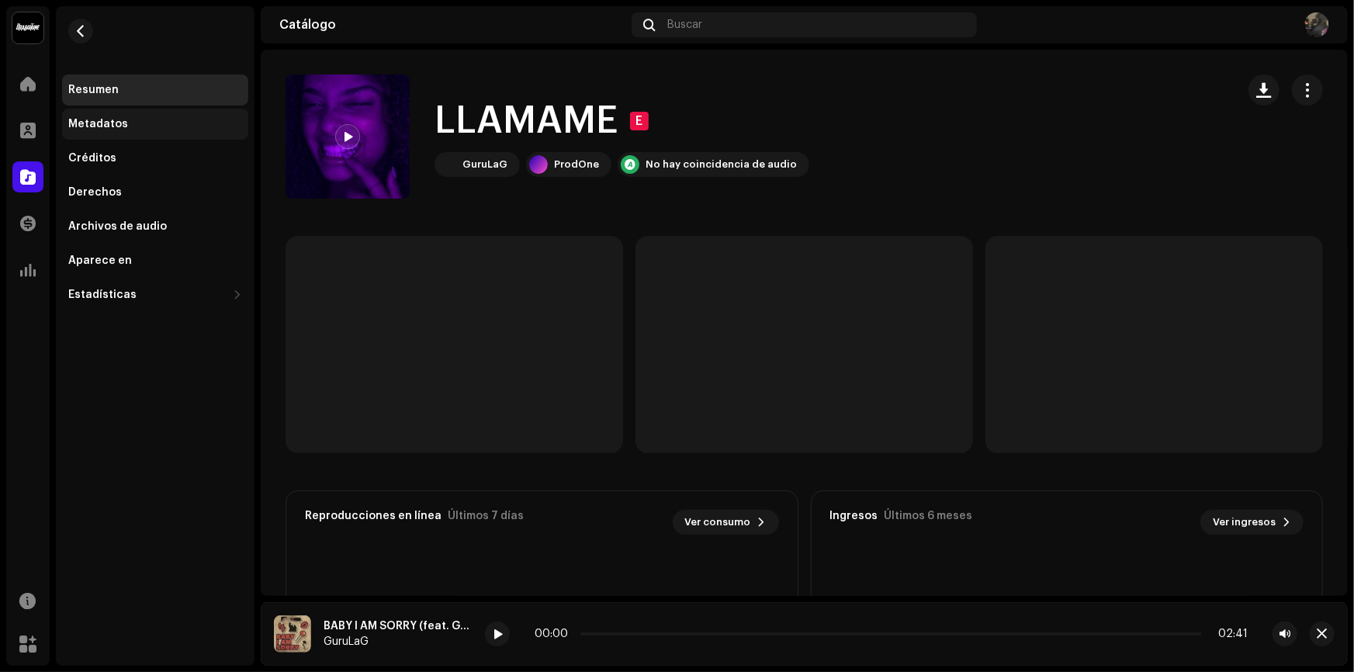
click at [126, 109] on div "Metadatos" at bounding box center [155, 124] width 186 height 31
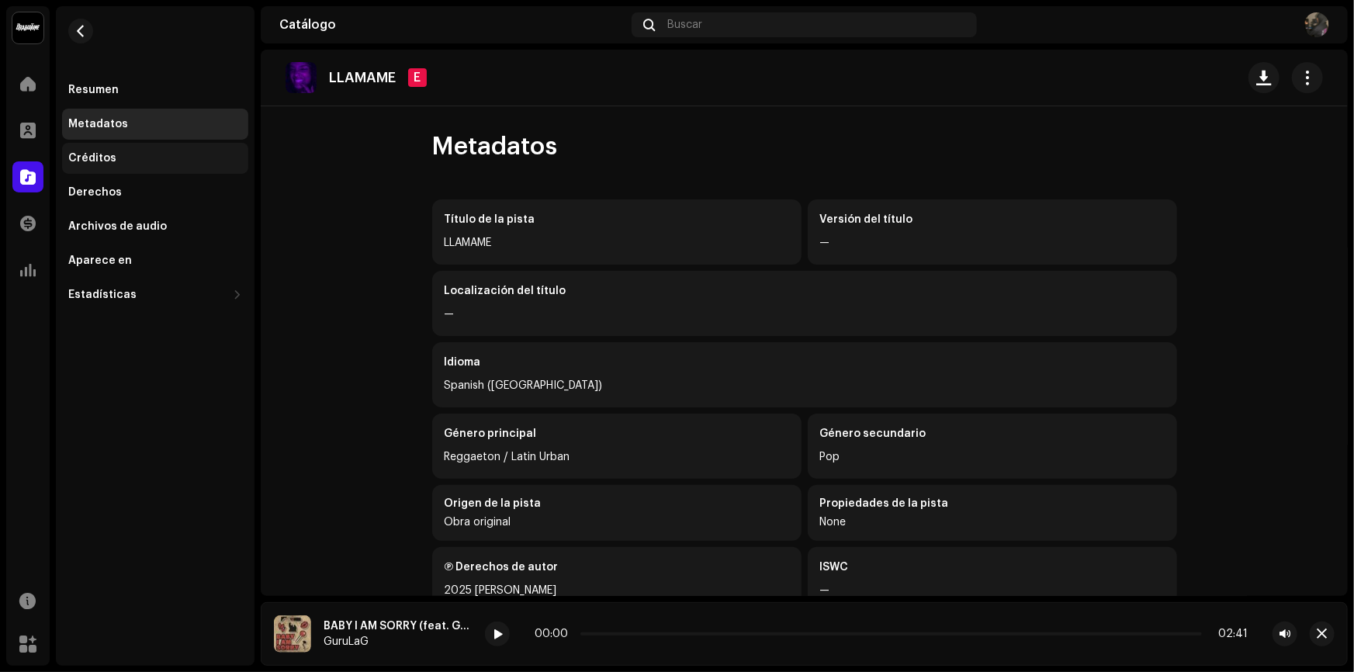
click at [149, 158] on div "Créditos" at bounding box center [155, 158] width 174 height 12
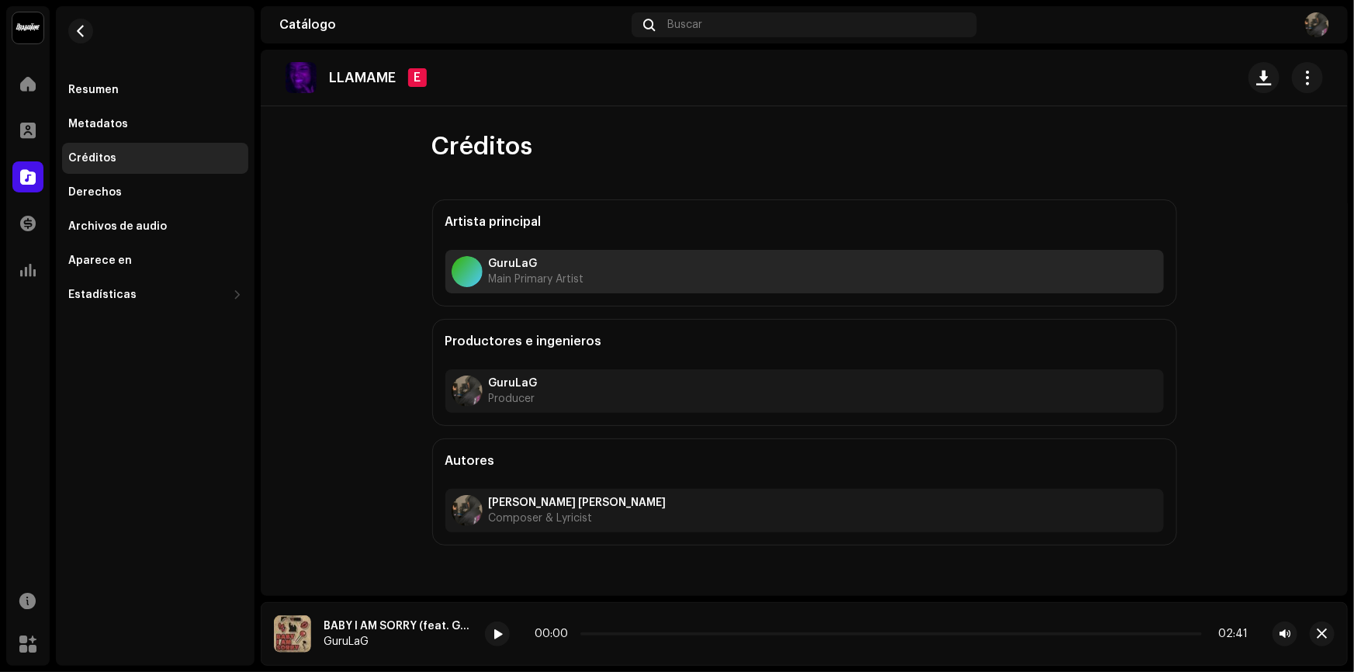
click at [774, 283] on div "GuruLaG Main Primary Artist" at bounding box center [805, 271] width 719 height 43
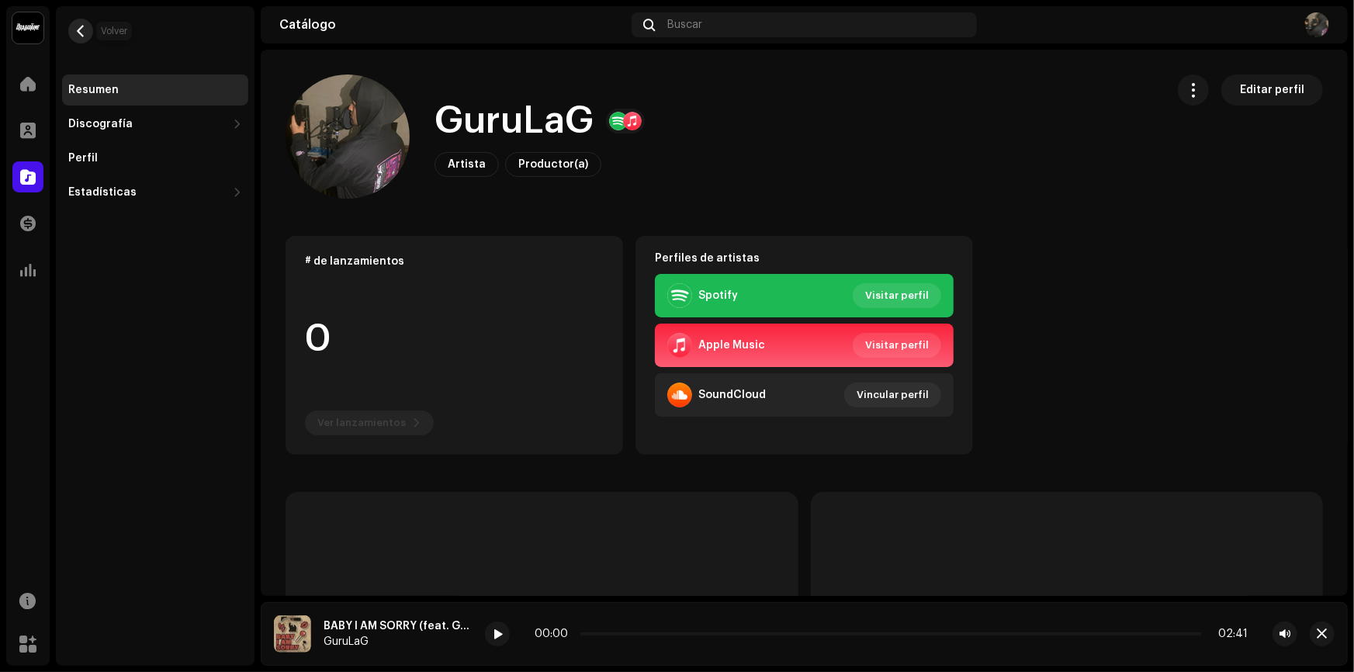
click at [85, 23] on button "button" at bounding box center [80, 31] width 25 height 25
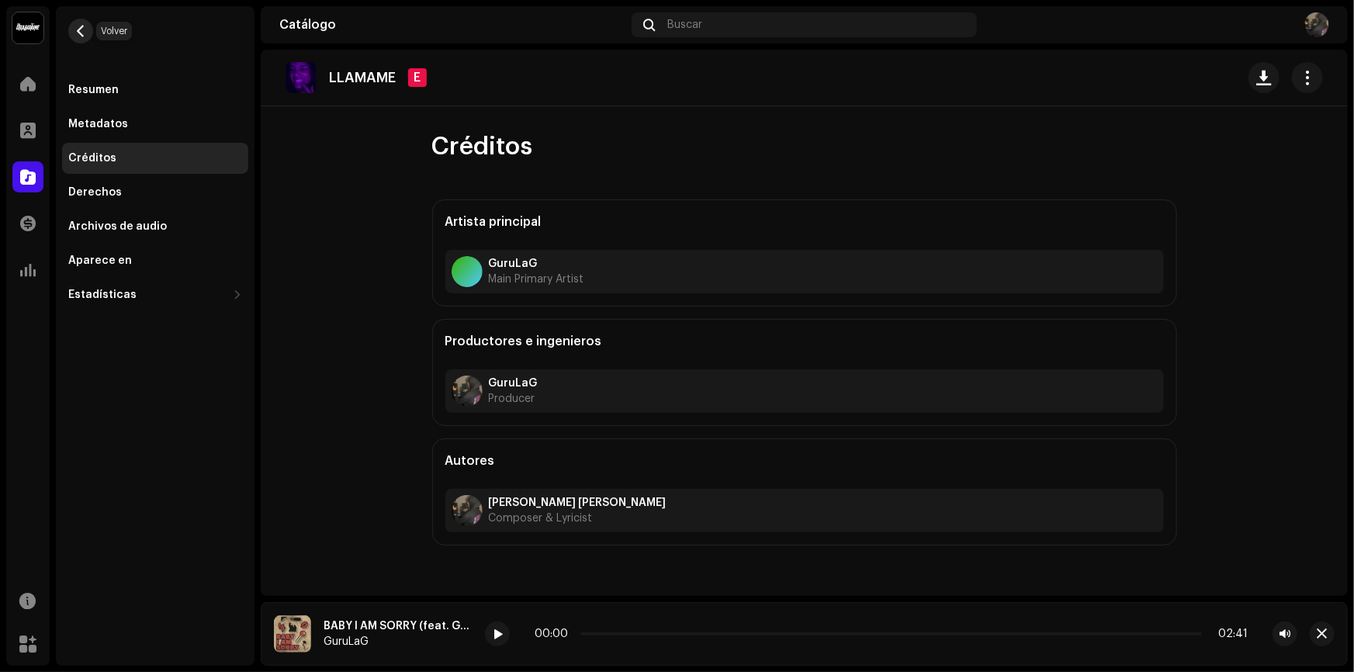
click at [85, 25] on span "button" at bounding box center [81, 31] width 12 height 12
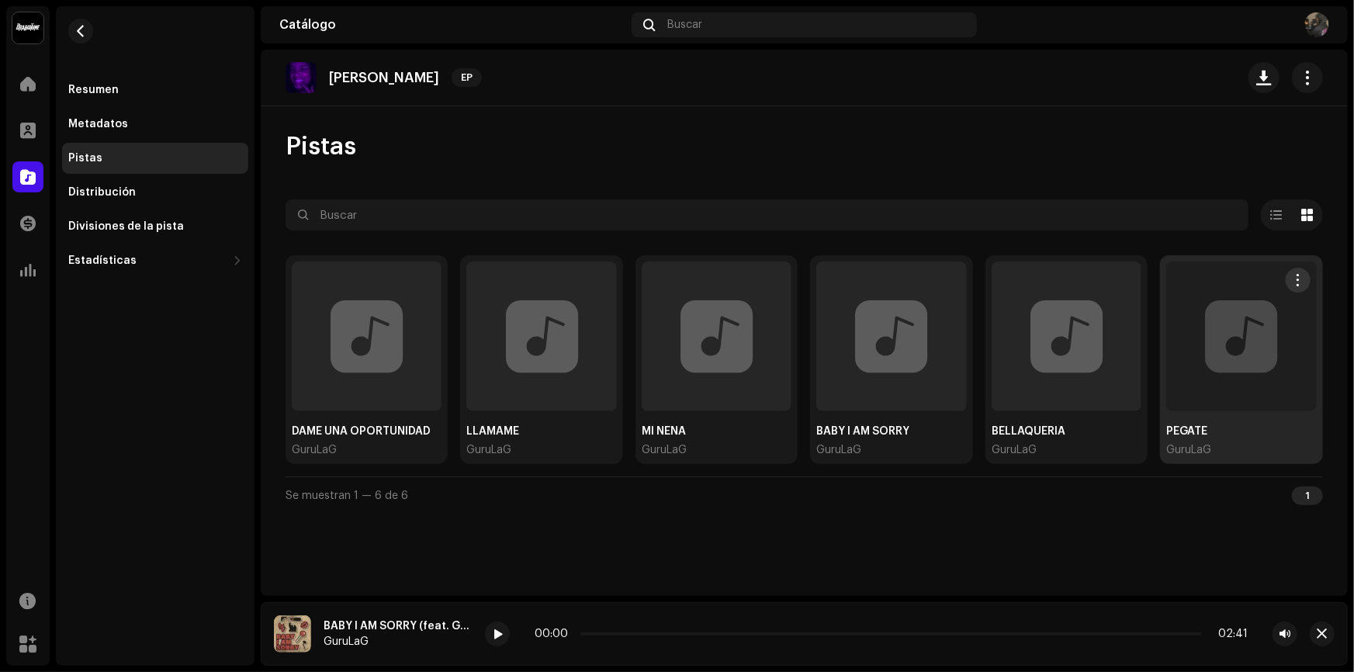
click at [1226, 380] on div at bounding box center [1242, 337] width 150 height 150
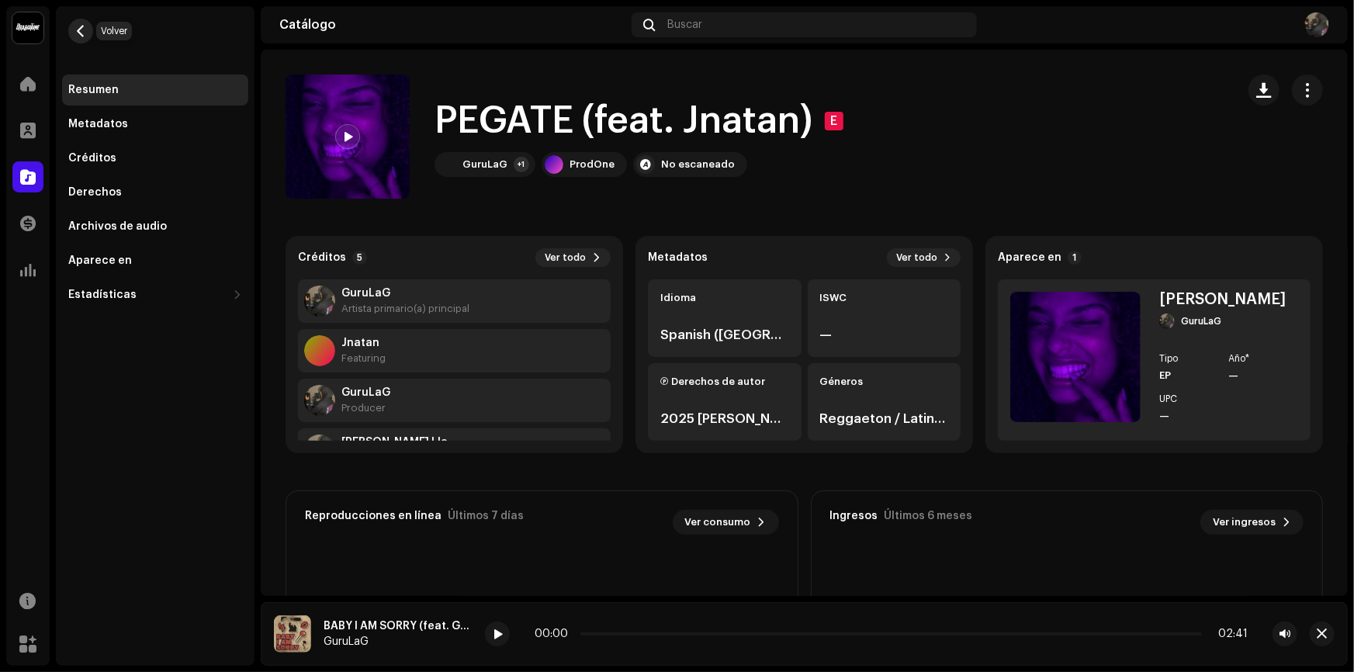
click at [90, 29] on button "button" at bounding box center [80, 31] width 25 height 25
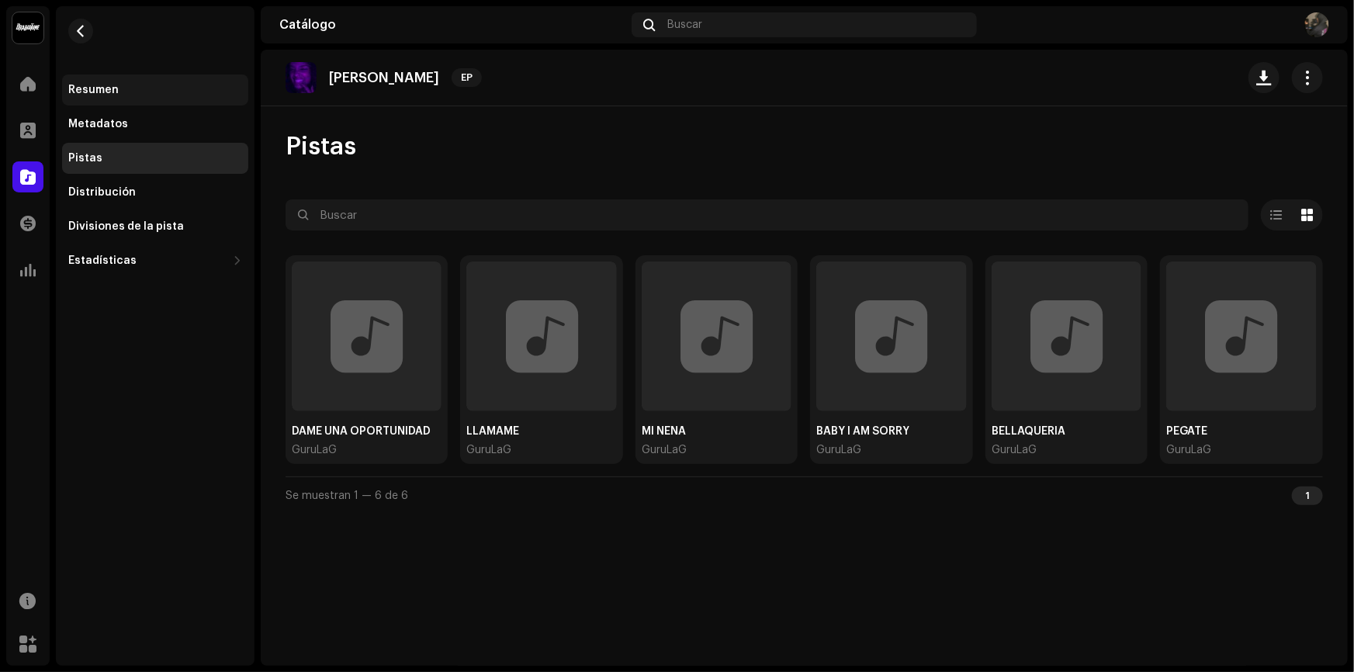
click at [86, 90] on div "Resumen" at bounding box center [93, 90] width 50 height 12
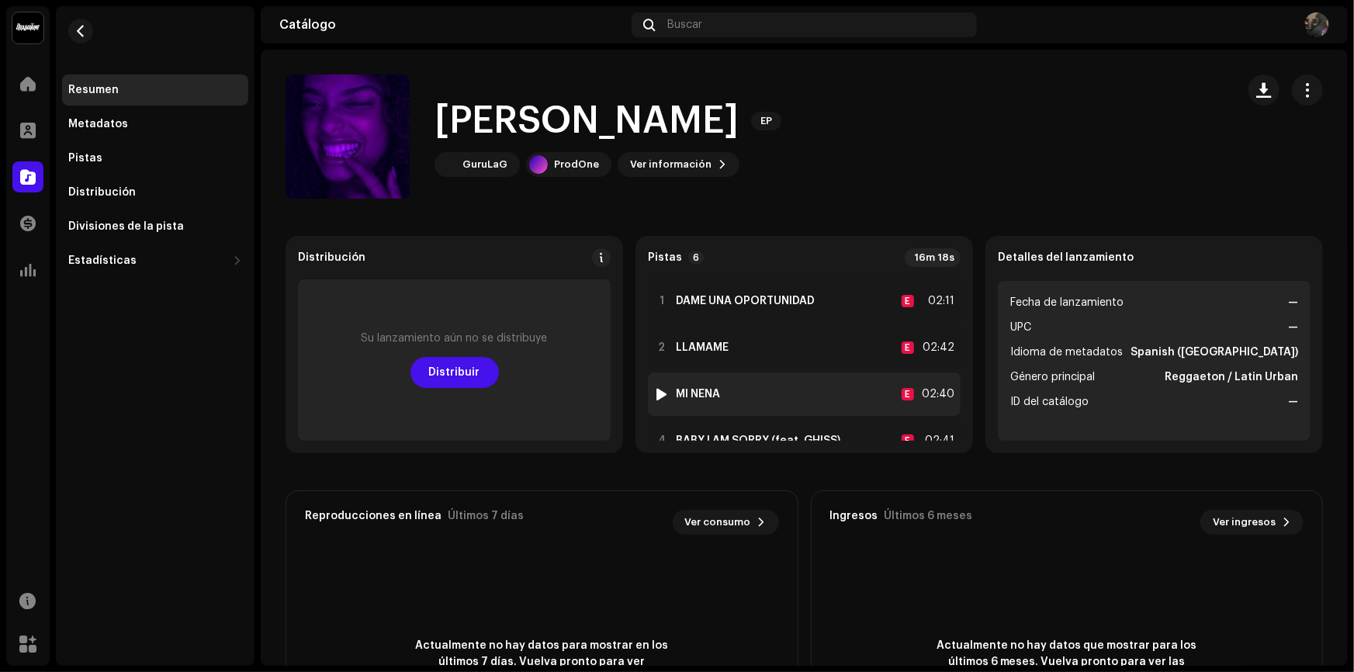
click at [668, 393] on img at bounding box center [662, 394] width 20 height 20
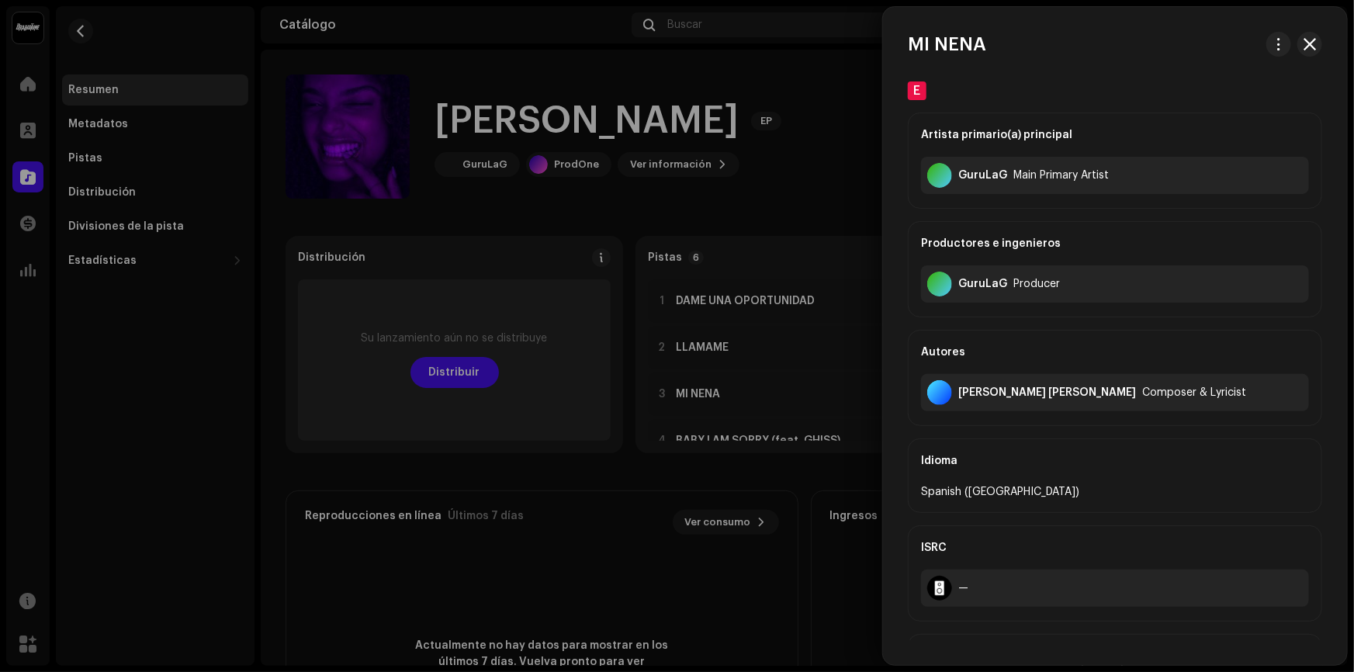
click at [867, 120] on div at bounding box center [677, 336] width 1354 height 672
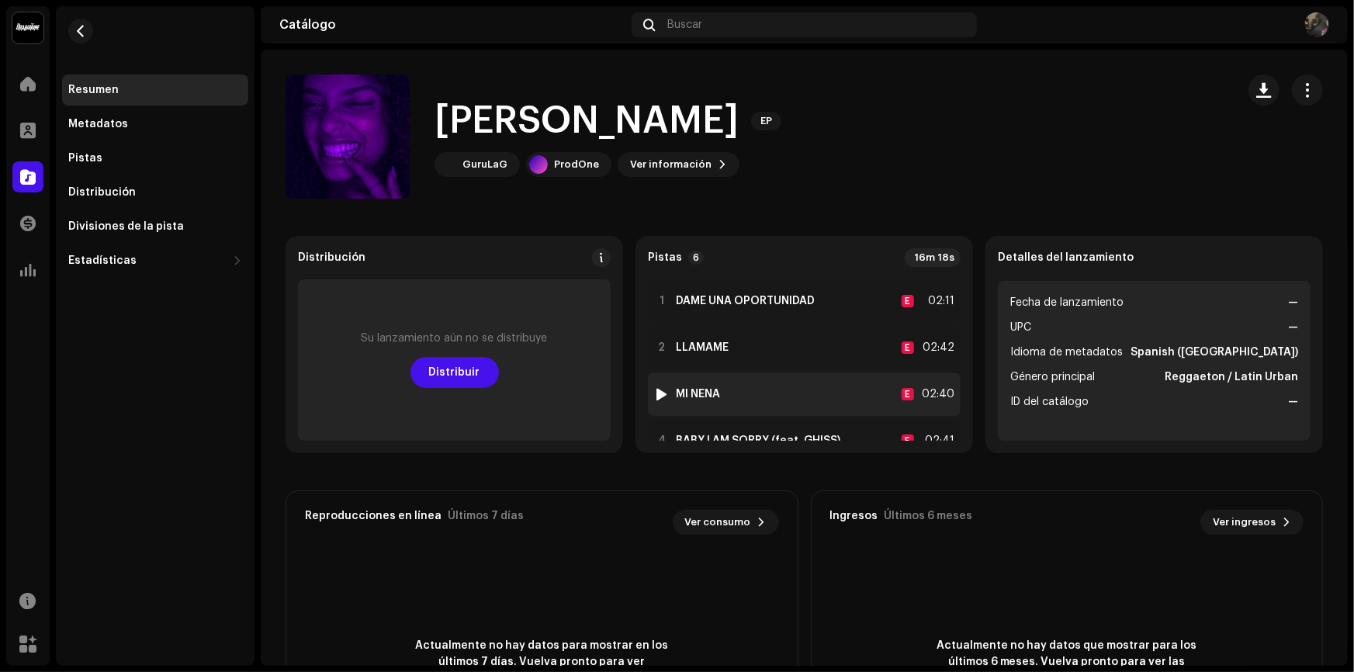
click at [746, 392] on div "3 MI NENA E 02:40" at bounding box center [804, 394] width 313 height 43
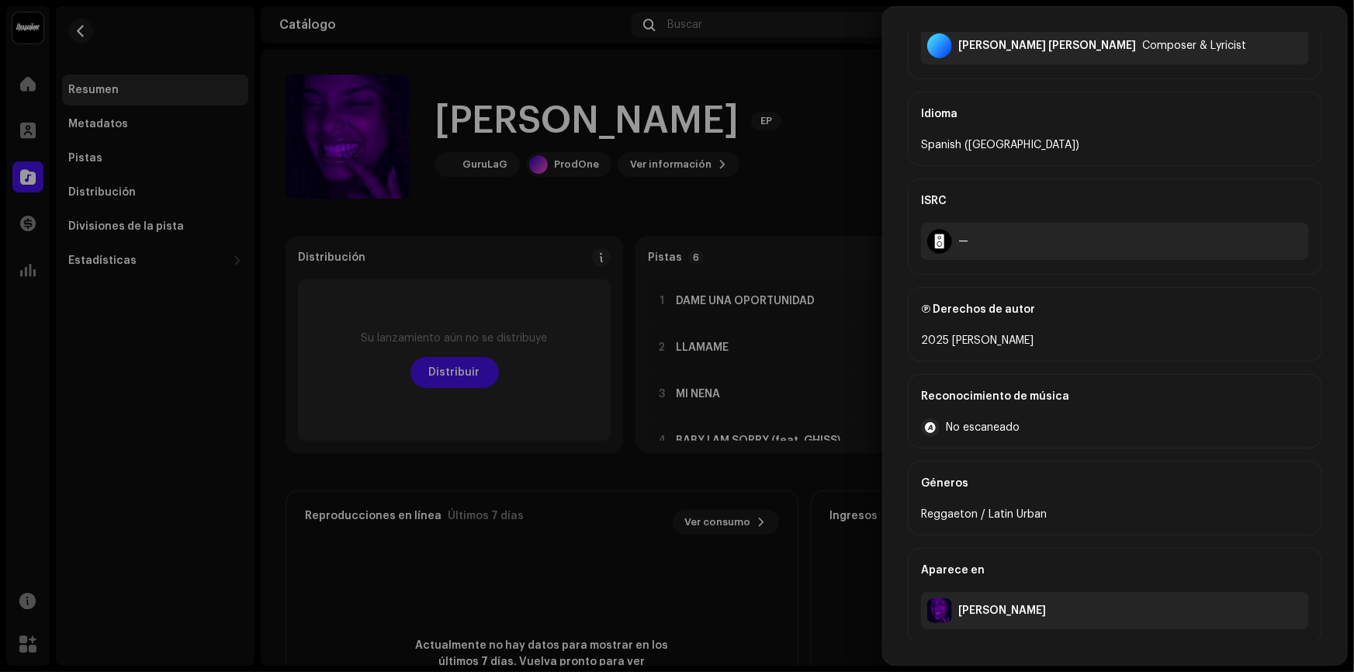
scroll to position [349, 0]
click at [821, 161] on div at bounding box center [677, 336] width 1354 height 672
